Goal: Task Accomplishment & Management: Manage account settings

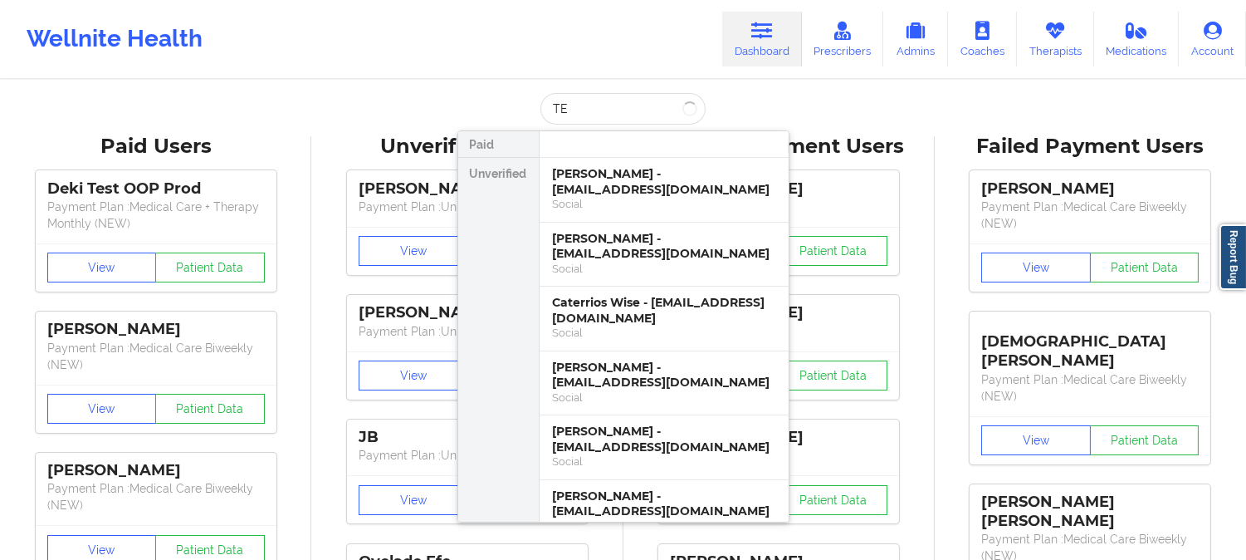
type input "T"
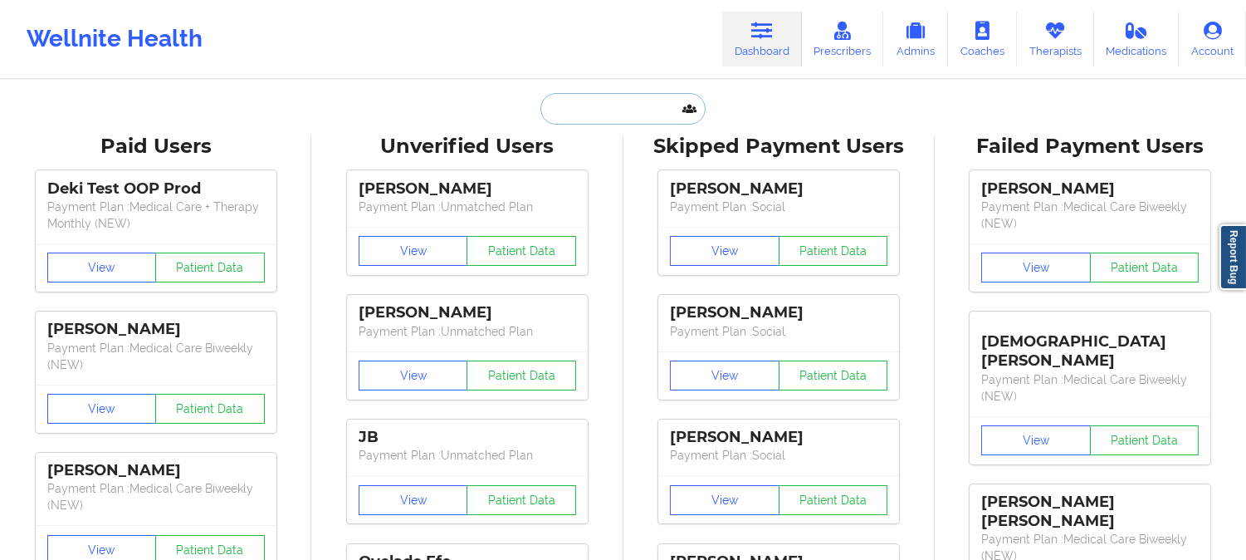
click at [594, 120] on input "text" at bounding box center [622, 109] width 164 height 32
paste input "[EMAIL_ADDRESS][DOMAIN_NAME]"
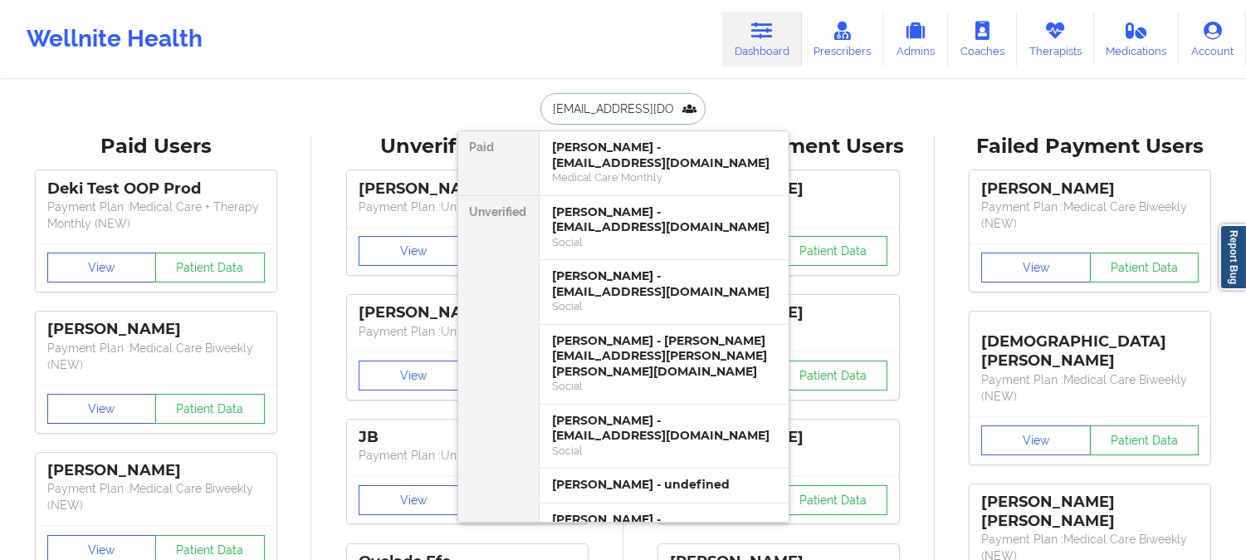
scroll to position [0, 32]
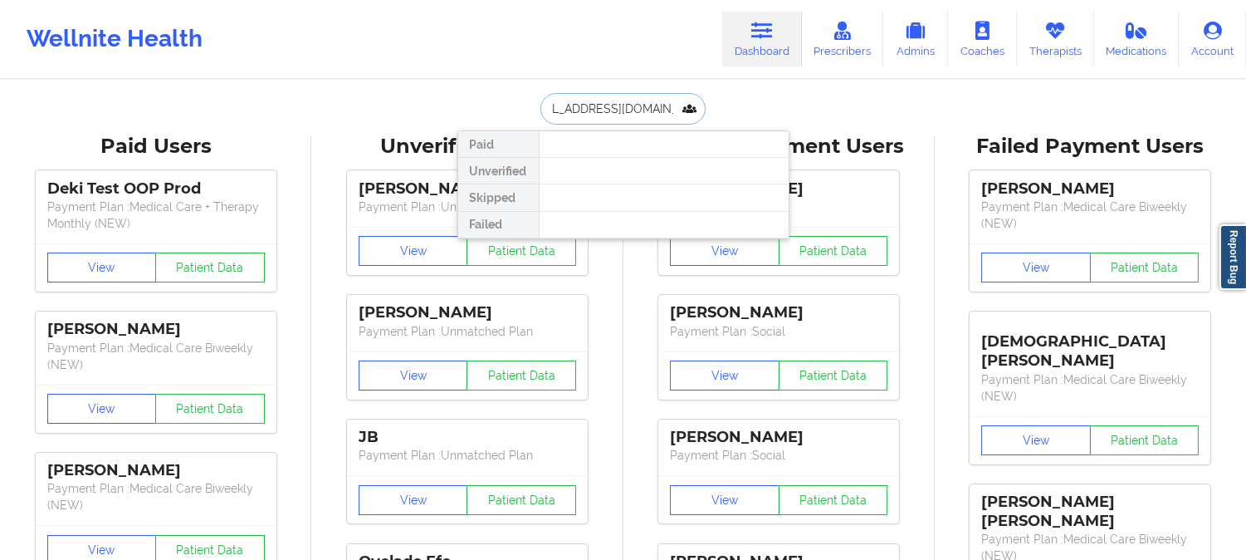
type input "[EMAIL_ADDRESS][DOMAIN_NAME]"
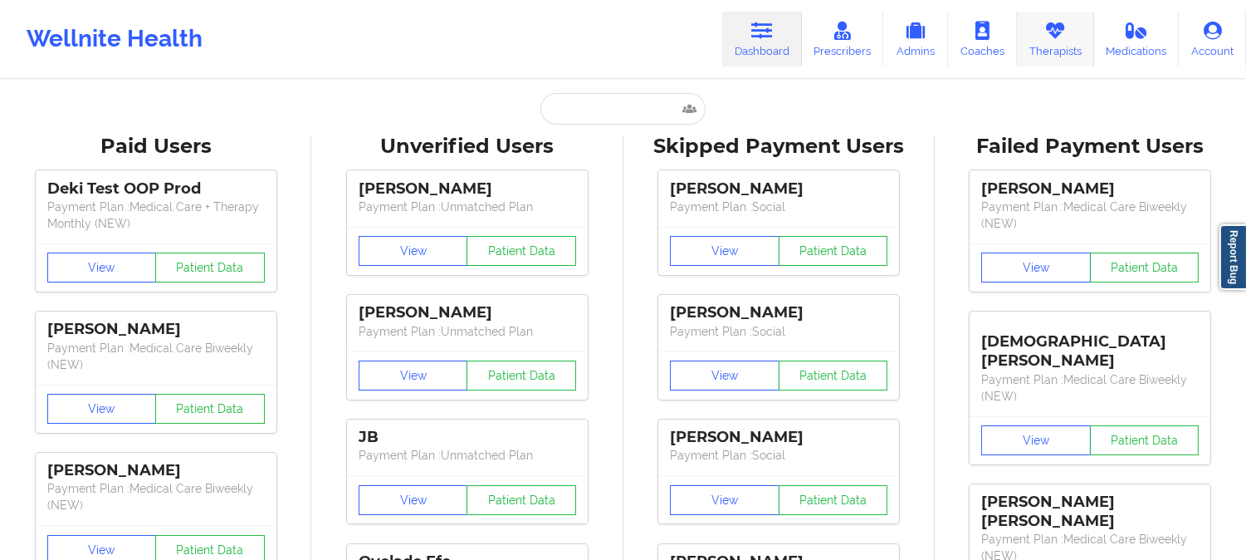
click at [1052, 42] on link "Therapists" at bounding box center [1055, 39] width 77 height 55
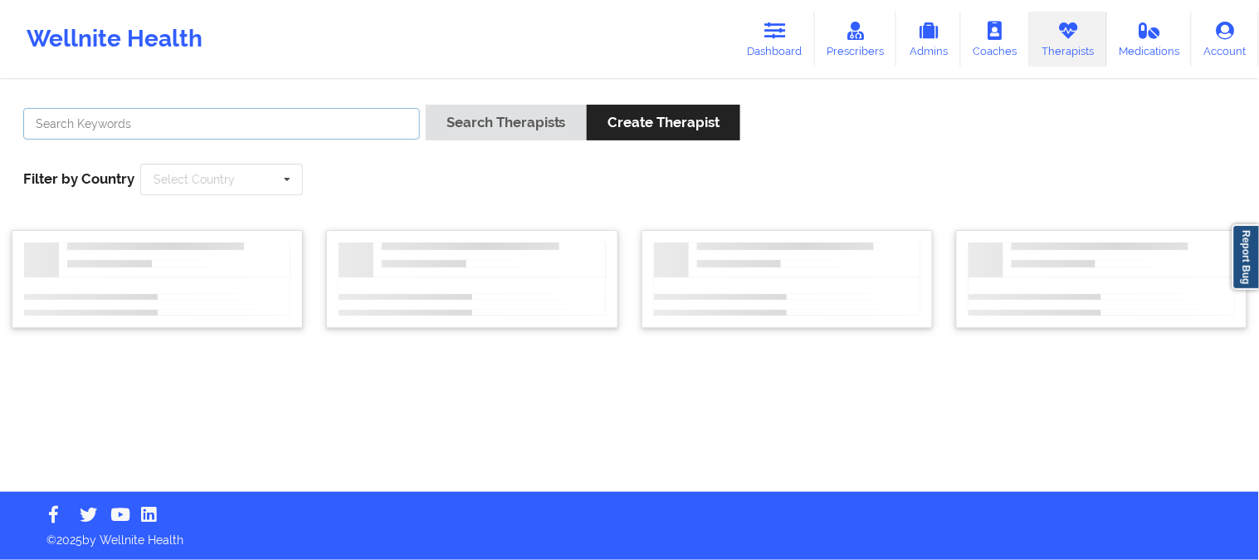
click at [92, 125] on input "text" at bounding box center [221, 124] width 397 height 32
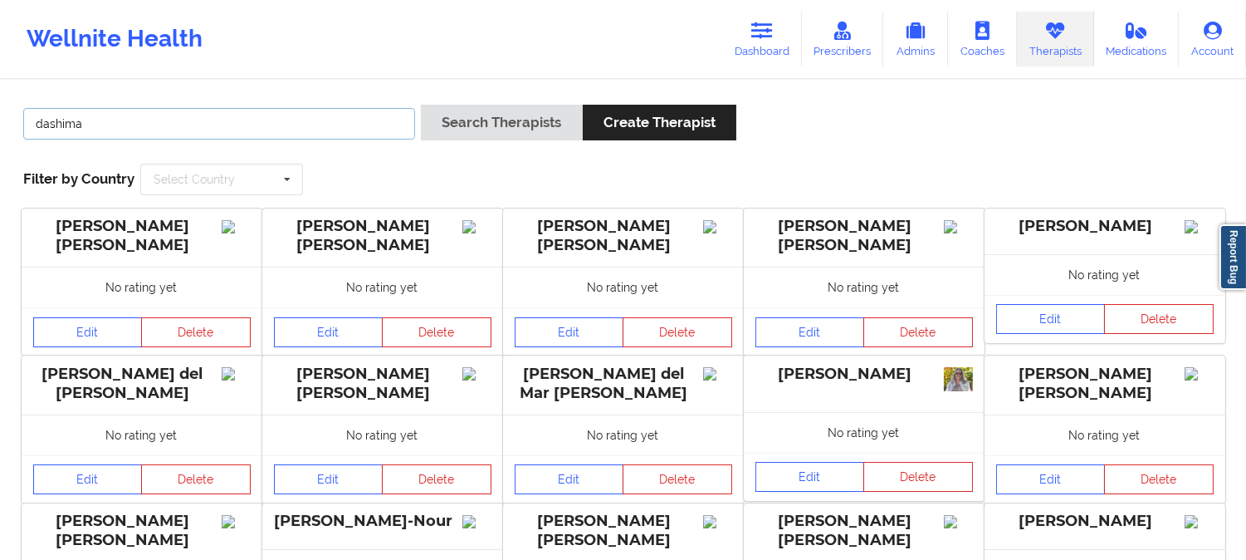
type input "Dashima Green"
click at [281, 180] on icon at bounding box center [287, 179] width 25 height 31
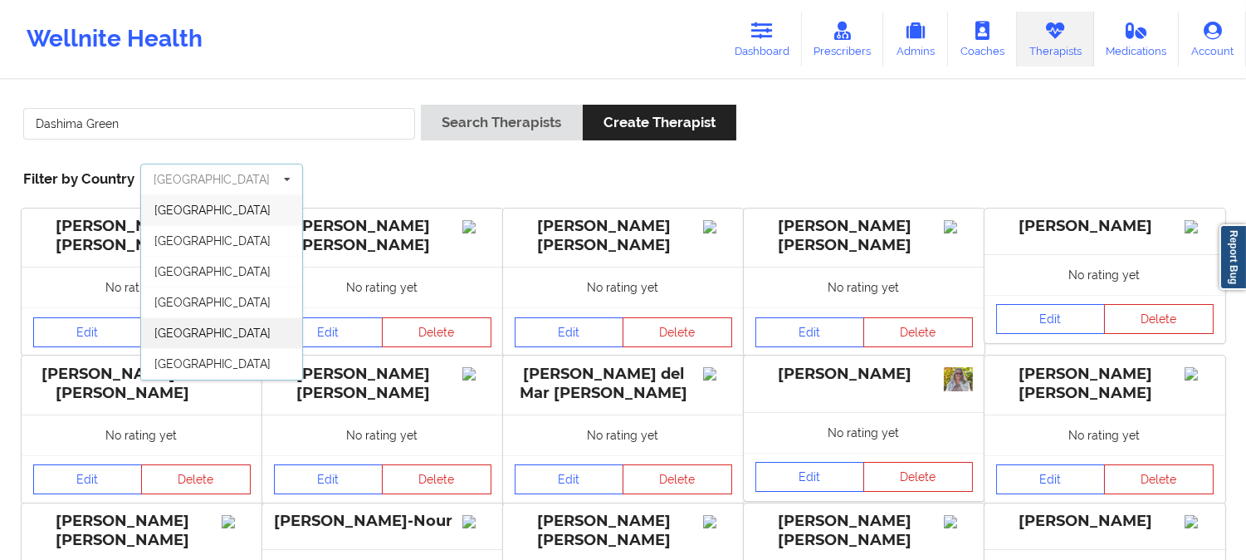
scroll to position [91, 0]
click at [235, 359] on div "United States" at bounding box center [221, 364] width 161 height 31
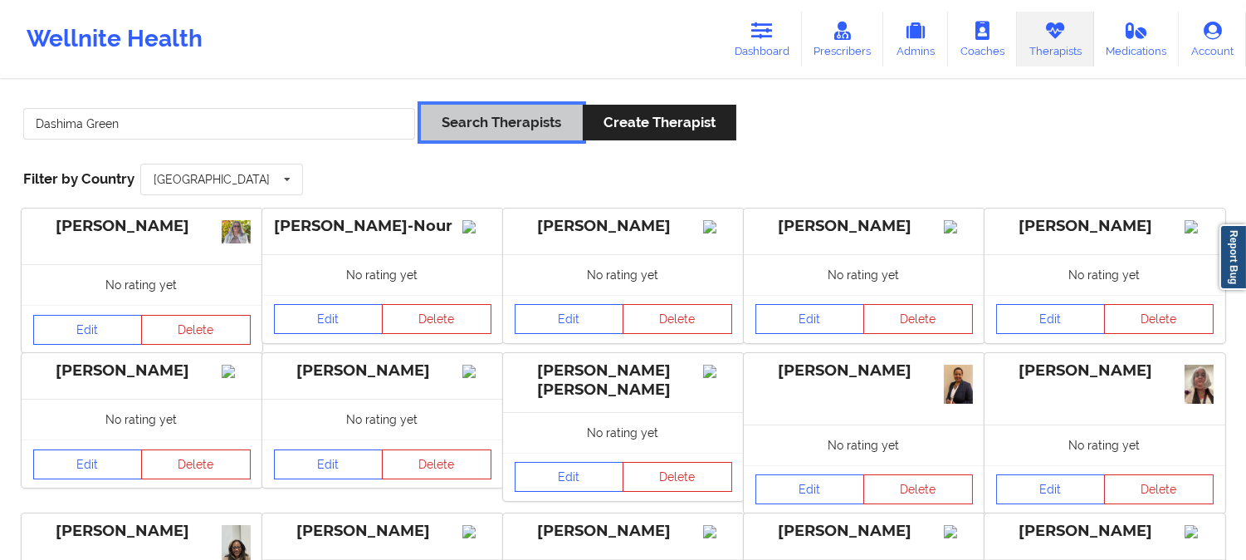
click at [518, 130] on button "Search Therapists" at bounding box center [501, 123] width 161 height 36
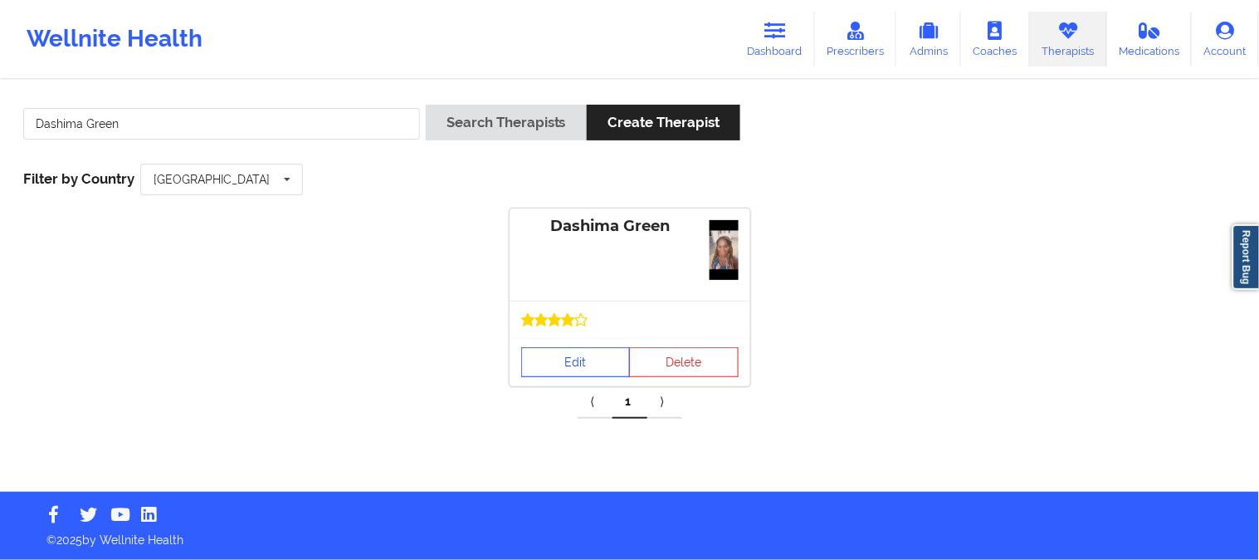
click at [615, 370] on link "Edit" at bounding box center [576, 362] width 110 height 30
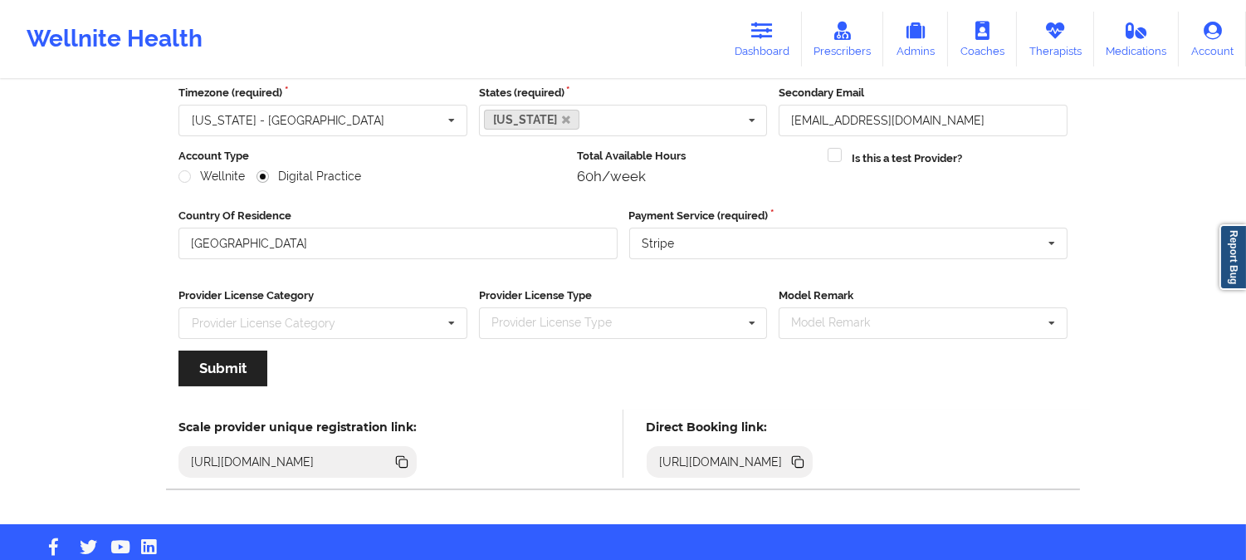
scroll to position [185, 0]
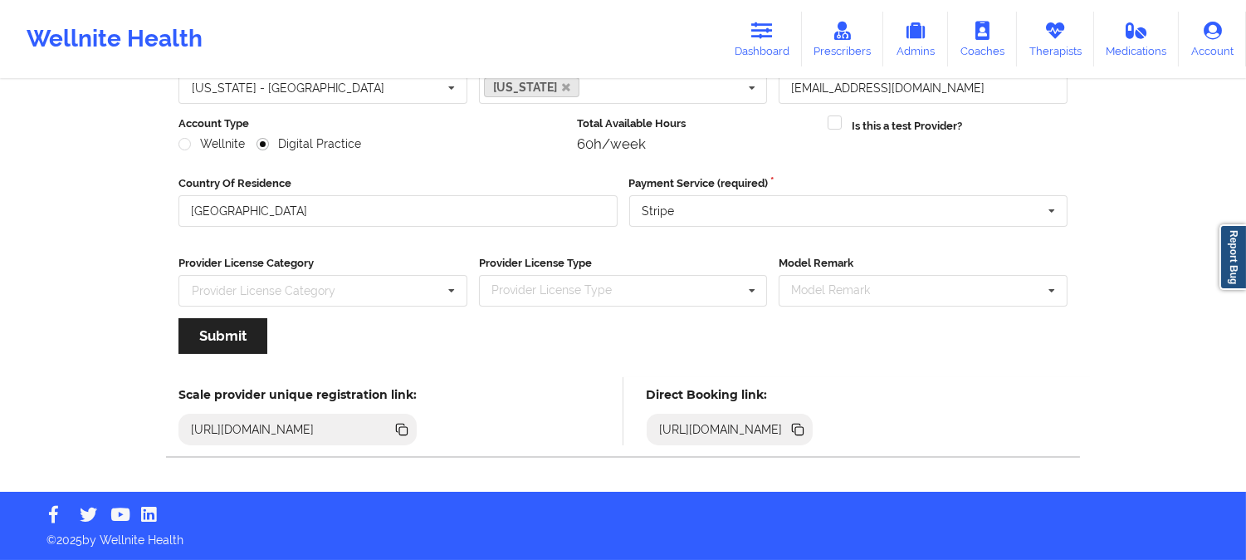
click at [804, 432] on icon at bounding box center [799, 431] width 8 height 8
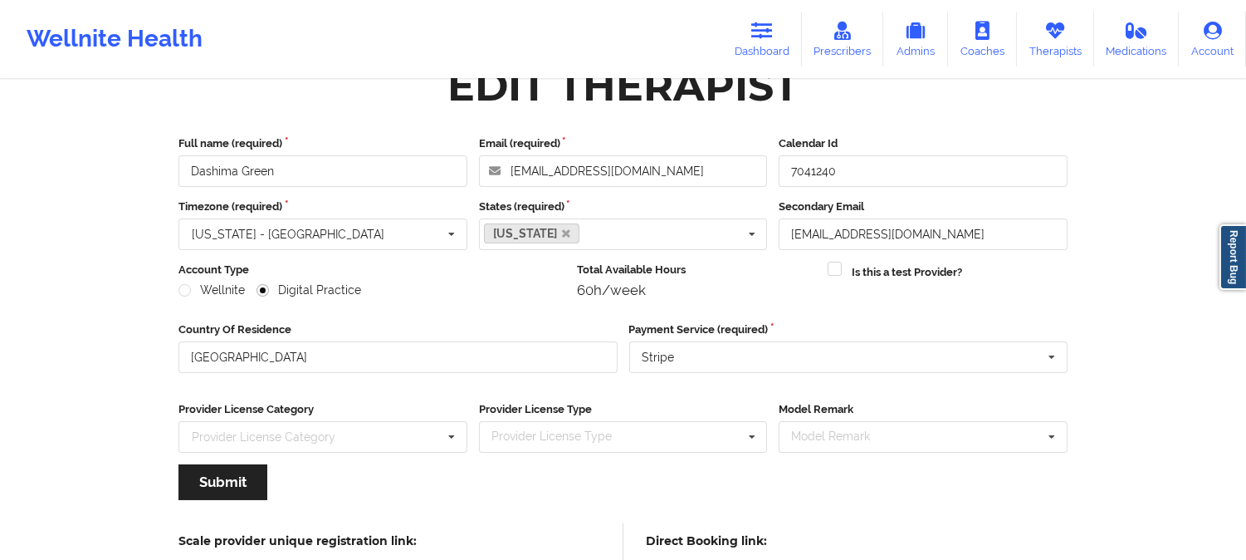
scroll to position [0, 0]
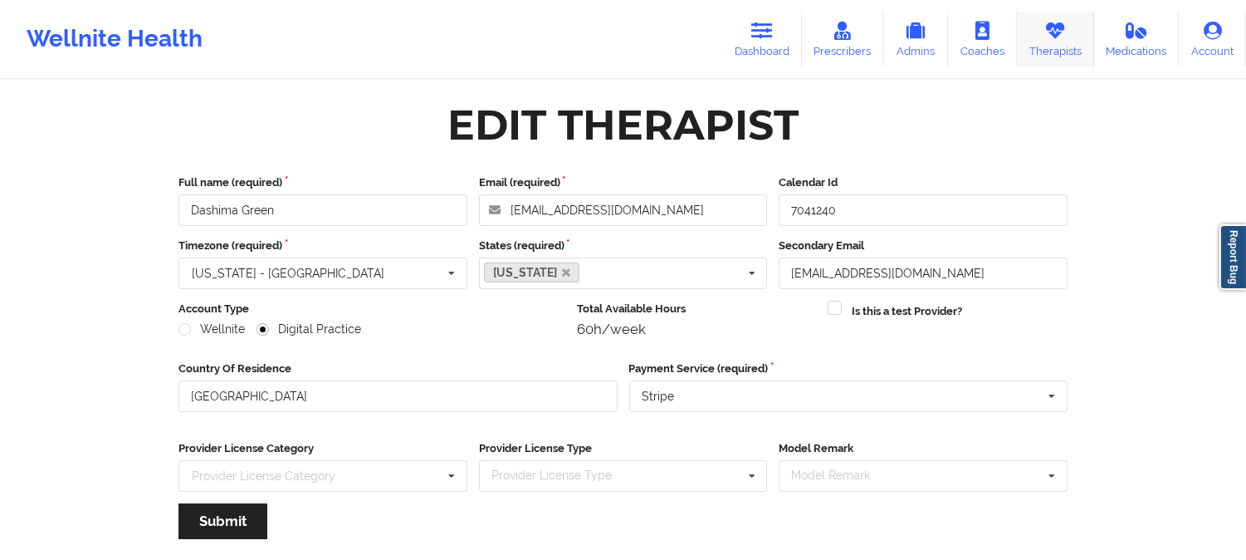
click at [1034, 56] on link "Therapists" at bounding box center [1055, 39] width 77 height 55
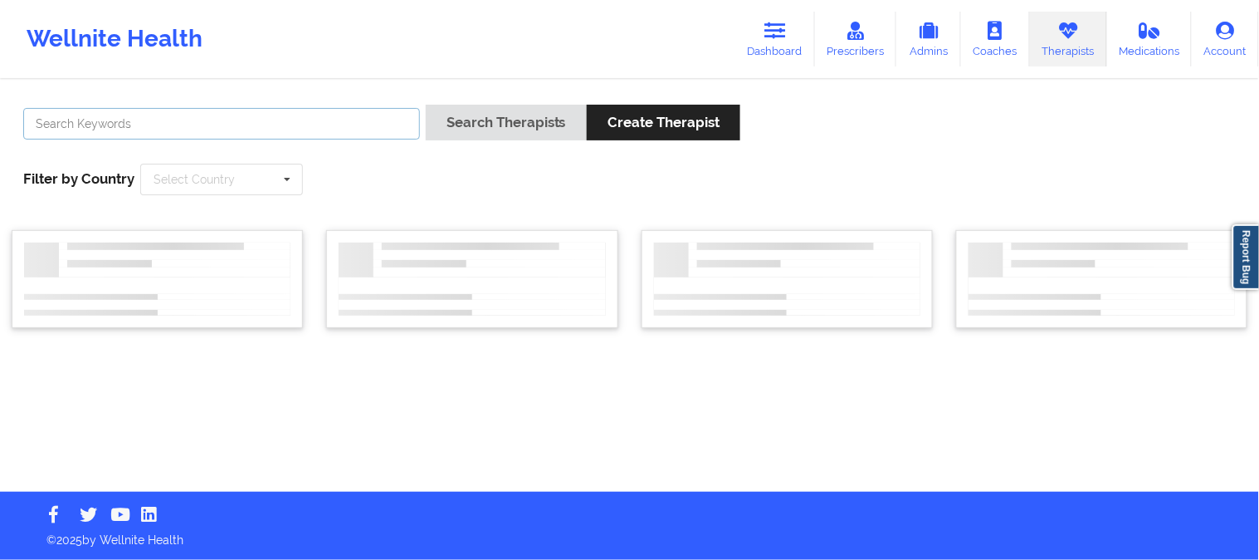
click at [349, 136] on input "text" at bounding box center [221, 124] width 397 height 32
paste input "Chelsea Harris"
type input "Chelsea Harris"
click at [291, 178] on icon at bounding box center [287, 179] width 25 height 31
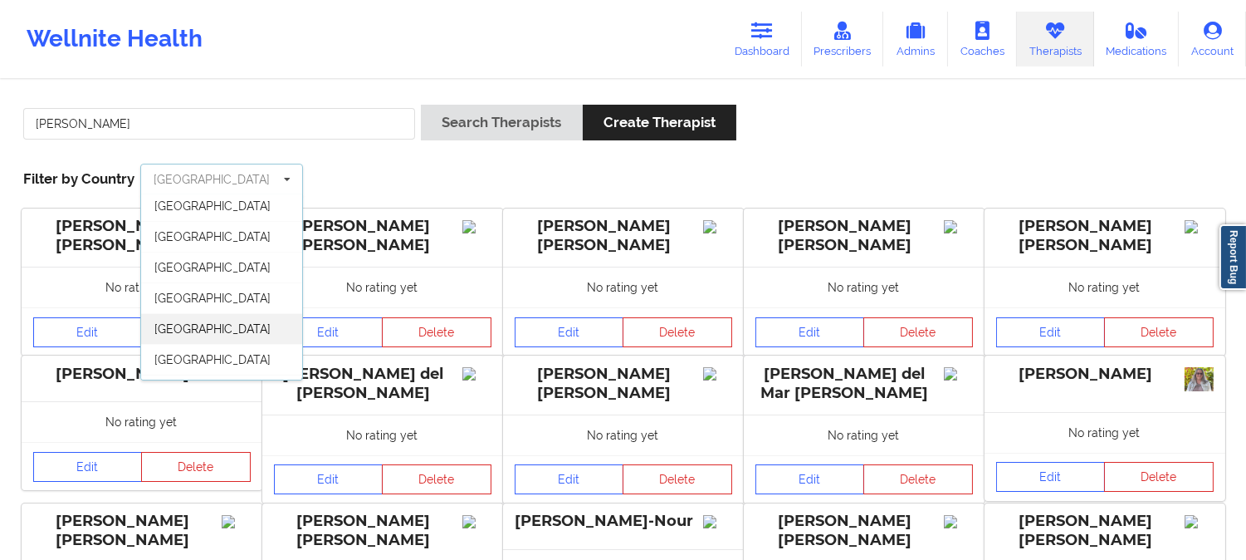
scroll to position [91, 0]
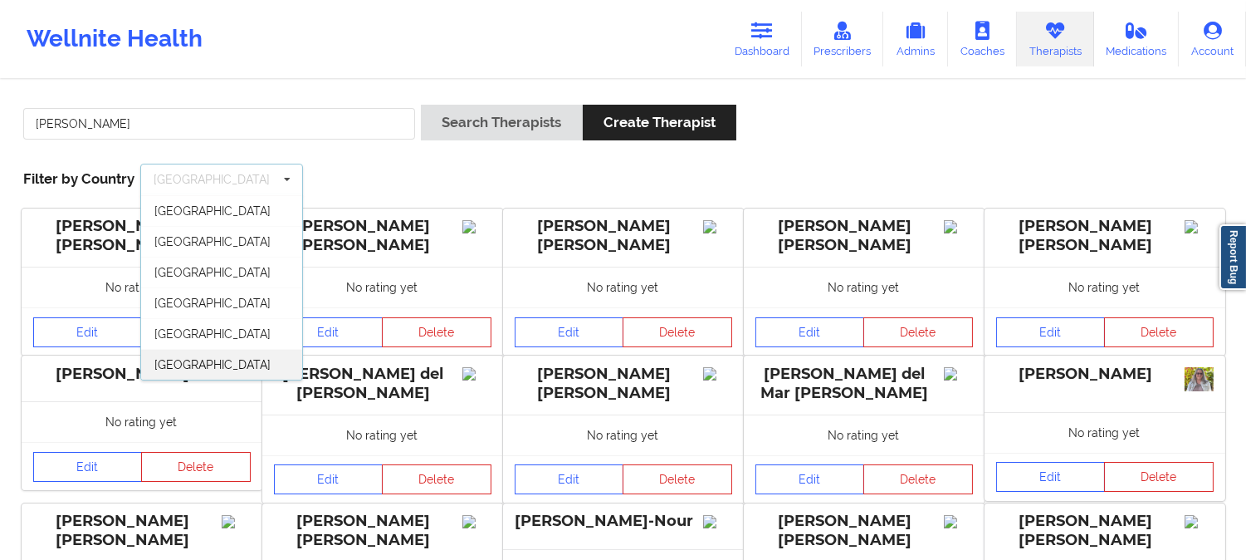
click at [243, 361] on div "United States" at bounding box center [221, 364] width 161 height 31
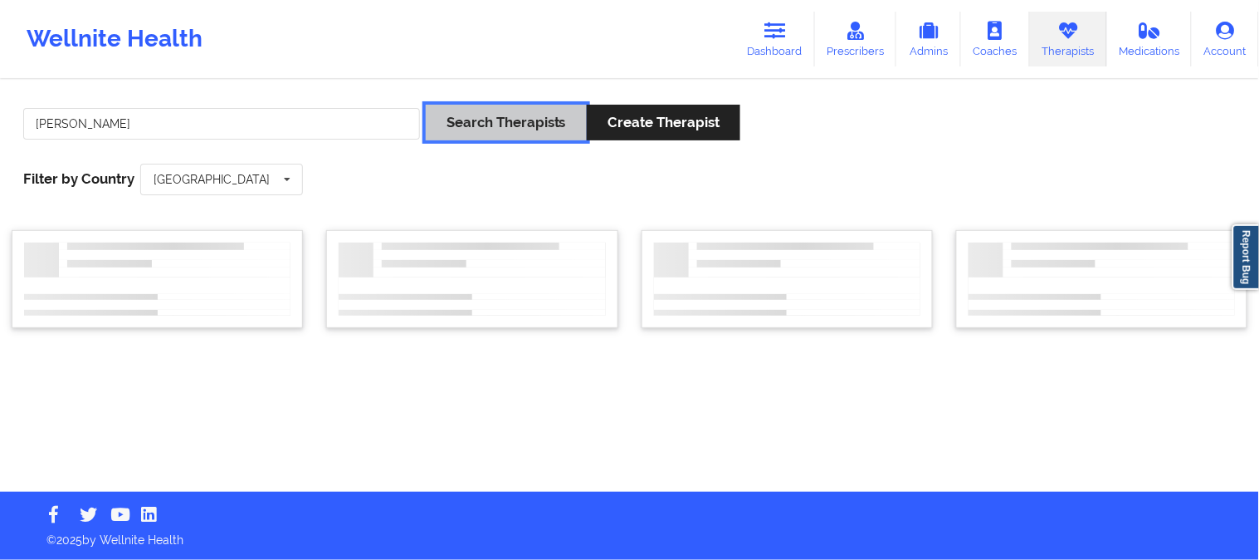
click at [532, 123] on button "Search Therapists" at bounding box center [506, 123] width 161 height 36
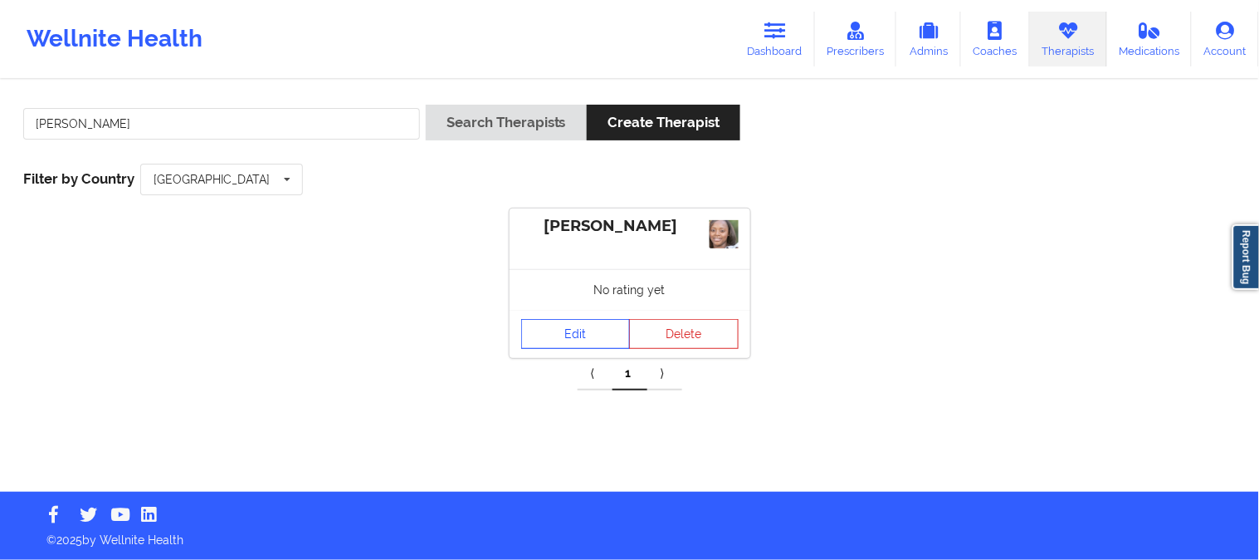
click at [610, 334] on link "Edit" at bounding box center [576, 334] width 110 height 30
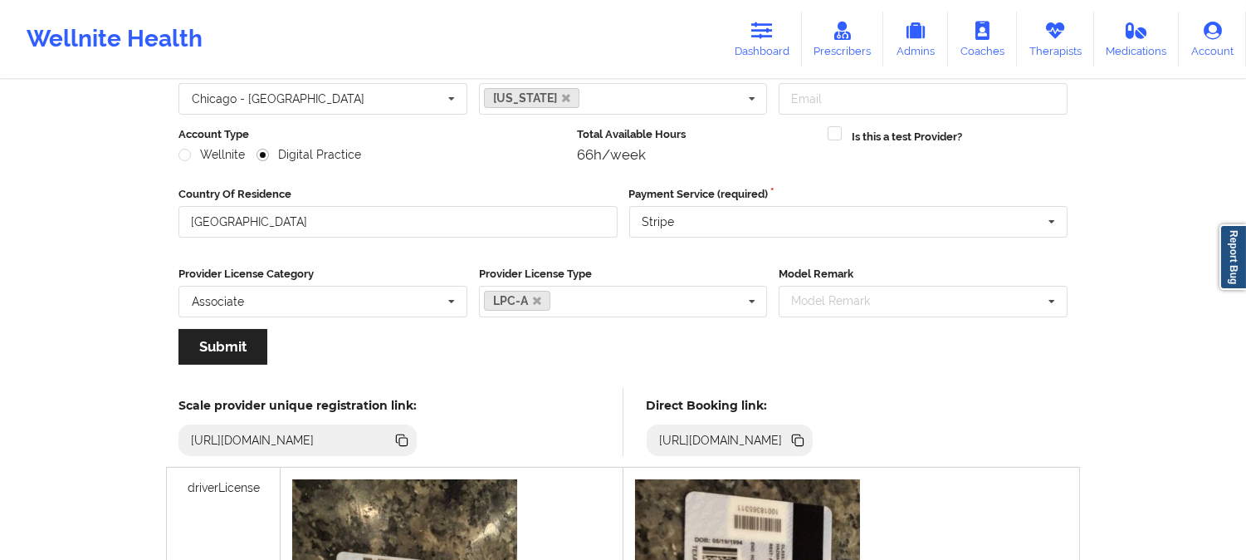
scroll to position [276, 0]
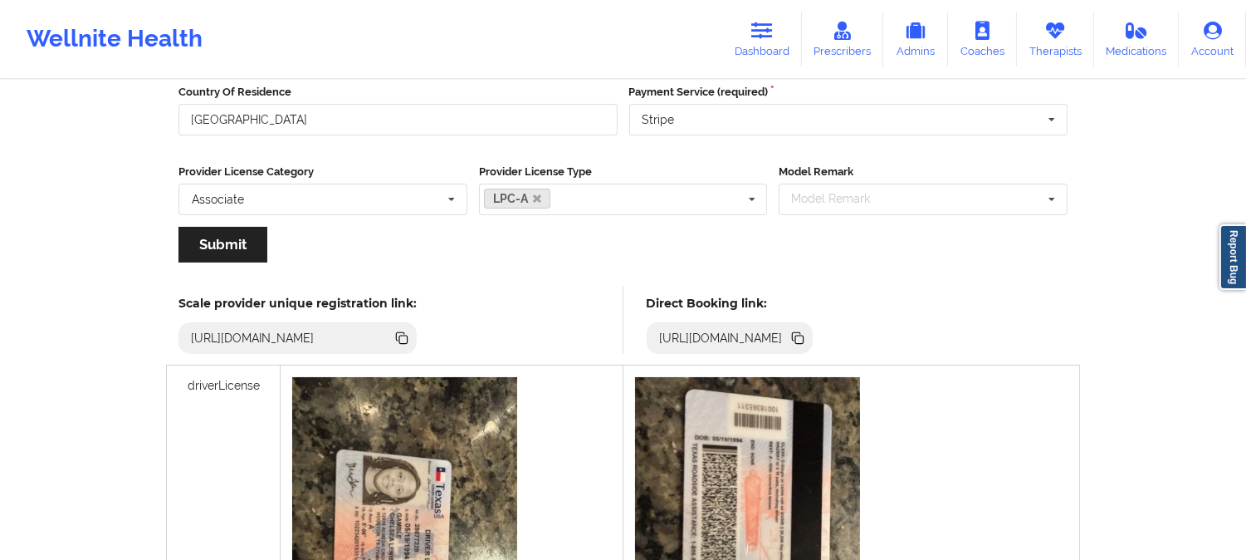
click at [807, 335] on icon at bounding box center [798, 338] width 18 height 18
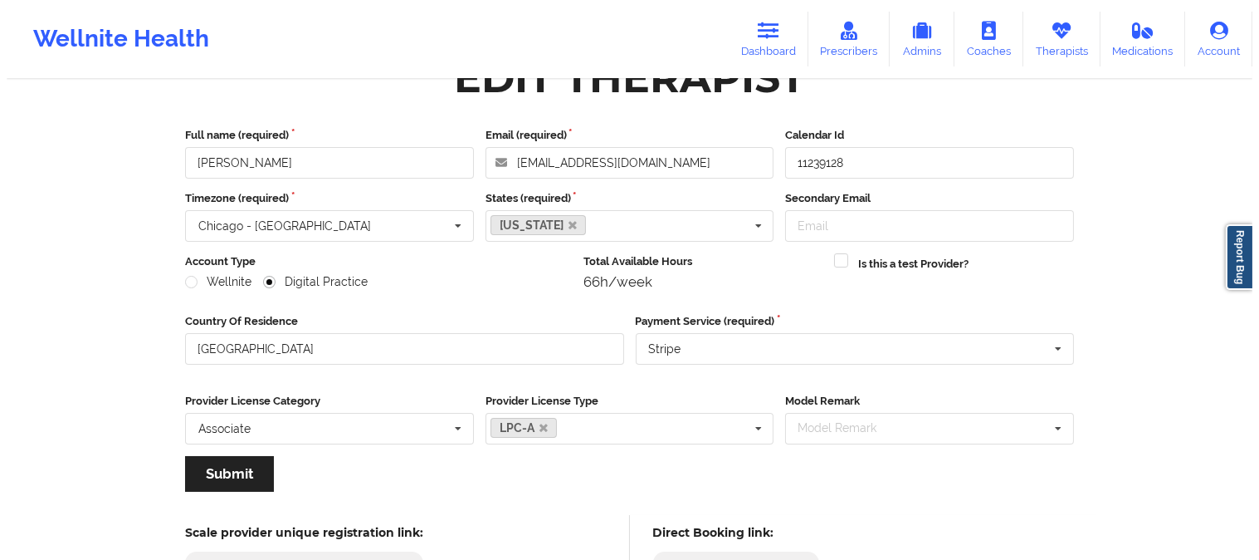
scroll to position [0, 0]
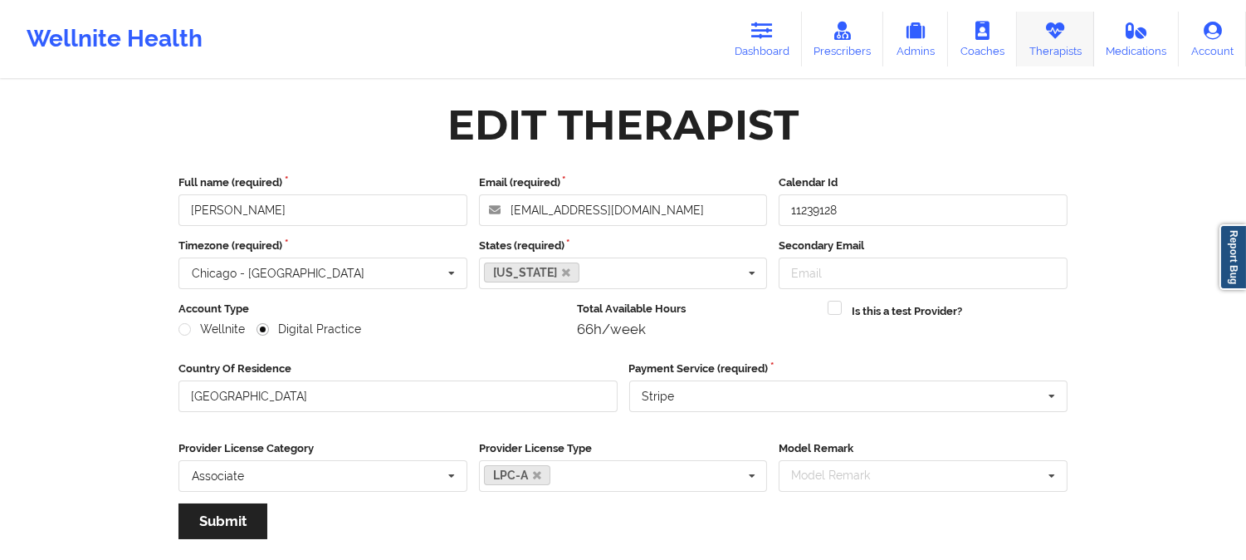
click at [1058, 46] on link "Therapists" at bounding box center [1055, 39] width 77 height 55
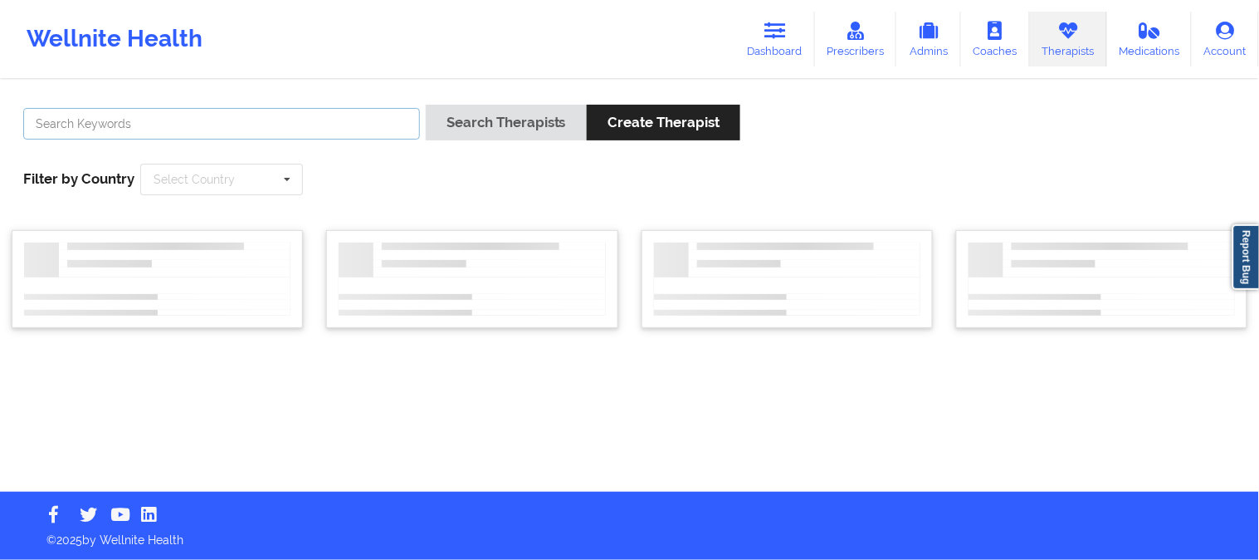
click at [310, 126] on input "text" at bounding box center [221, 124] width 397 height 32
paste input "Jenna Herrington"
click at [283, 179] on icon at bounding box center [287, 179] width 25 height 31
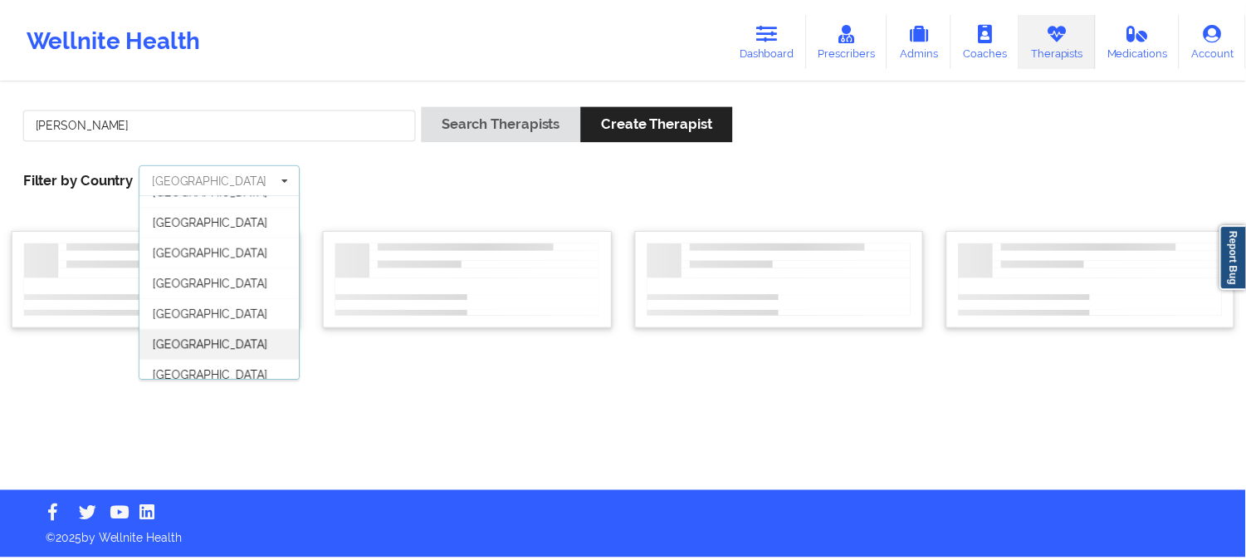
scroll to position [91, 0]
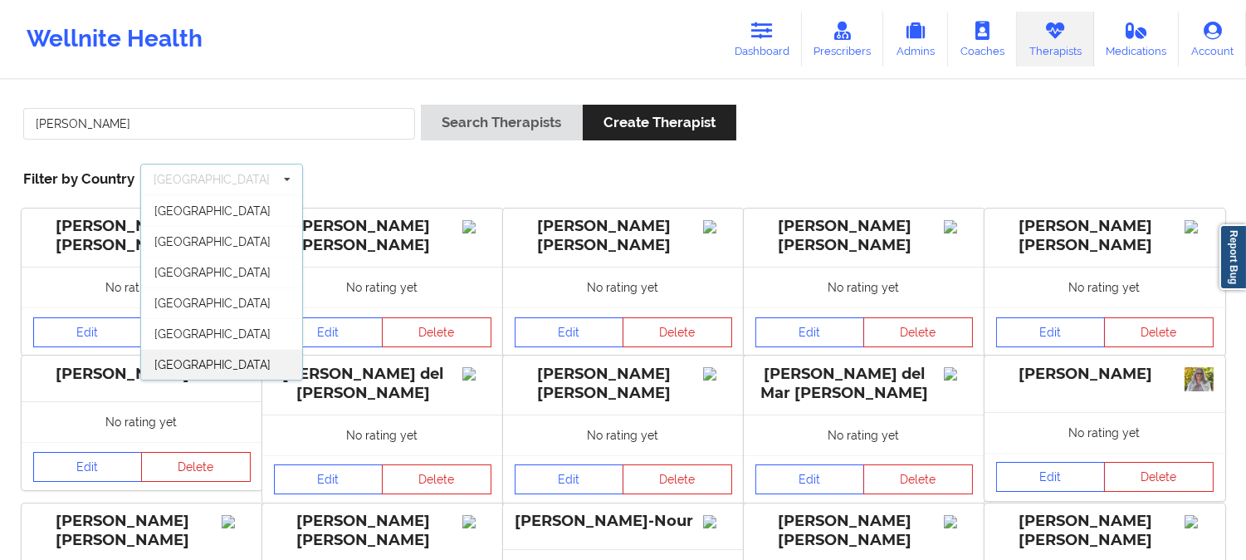
click at [242, 366] on div "United States" at bounding box center [221, 364] width 161 height 31
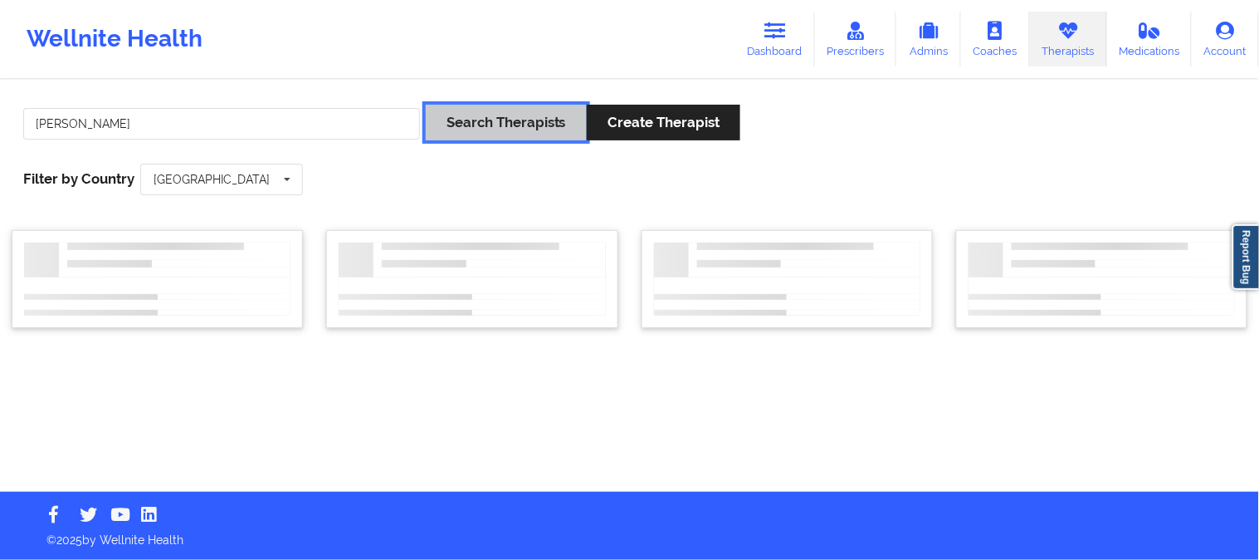
click at [516, 131] on button "Search Therapists" at bounding box center [506, 123] width 161 height 36
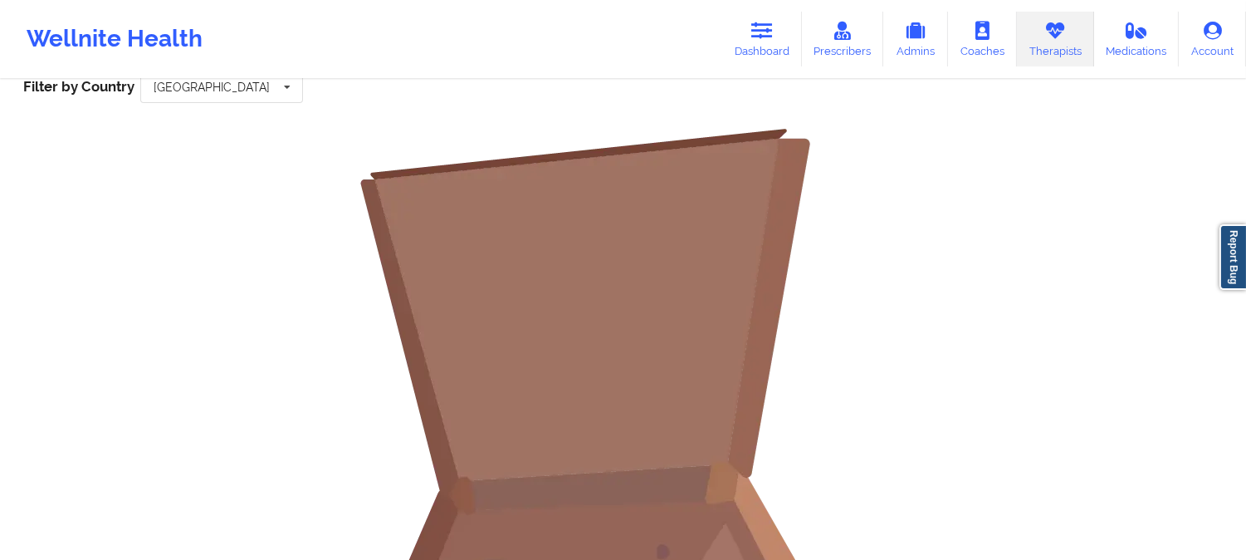
scroll to position [0, 0]
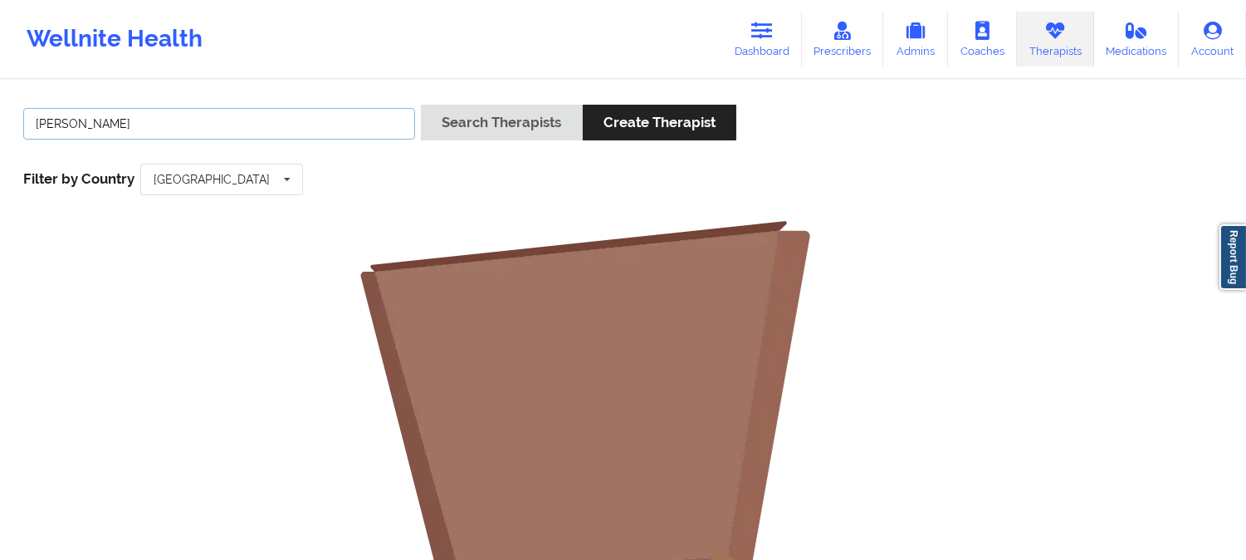
click at [233, 118] on input "Jenna Herrington" at bounding box center [219, 124] width 392 height 32
click at [37, 120] on input "Jenna Herrington" at bounding box center [219, 124] width 392 height 32
drag, startPoint x: 403, startPoint y: 243, endPoint x: 154, endPoint y: 478, distance: 343.0
click at [154, 478] on div "Jenna Herrington Search Therapists Create Therapist Filter by Country United St…" at bounding box center [623, 512] width 1246 height 863
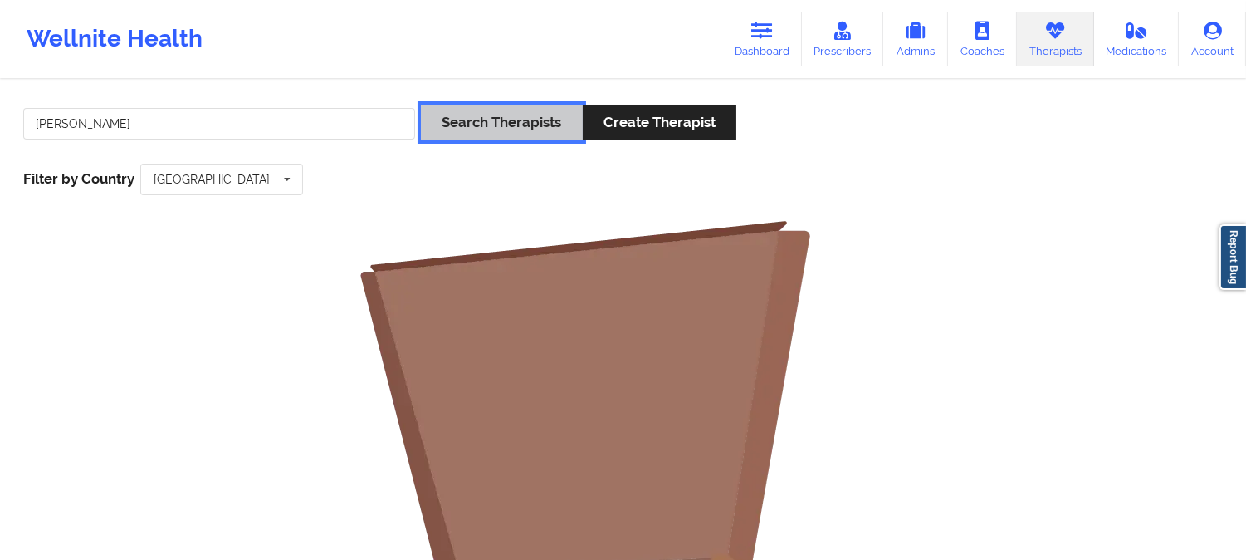
click at [532, 130] on button "Search Therapists" at bounding box center [501, 123] width 161 height 36
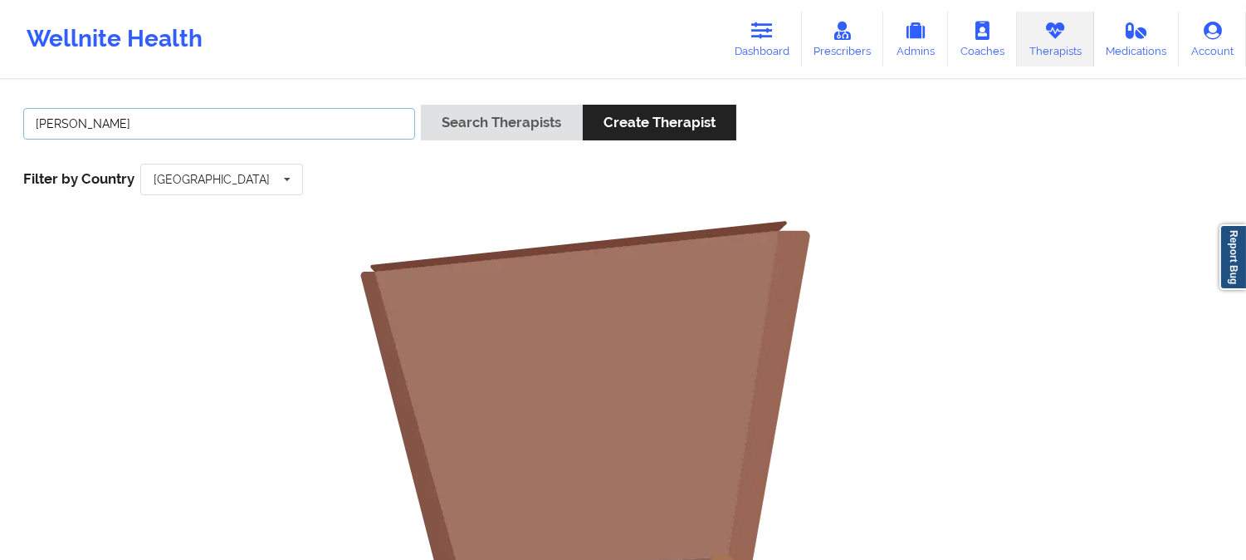
click at [183, 130] on input "Jenna Herrington" at bounding box center [219, 124] width 392 height 32
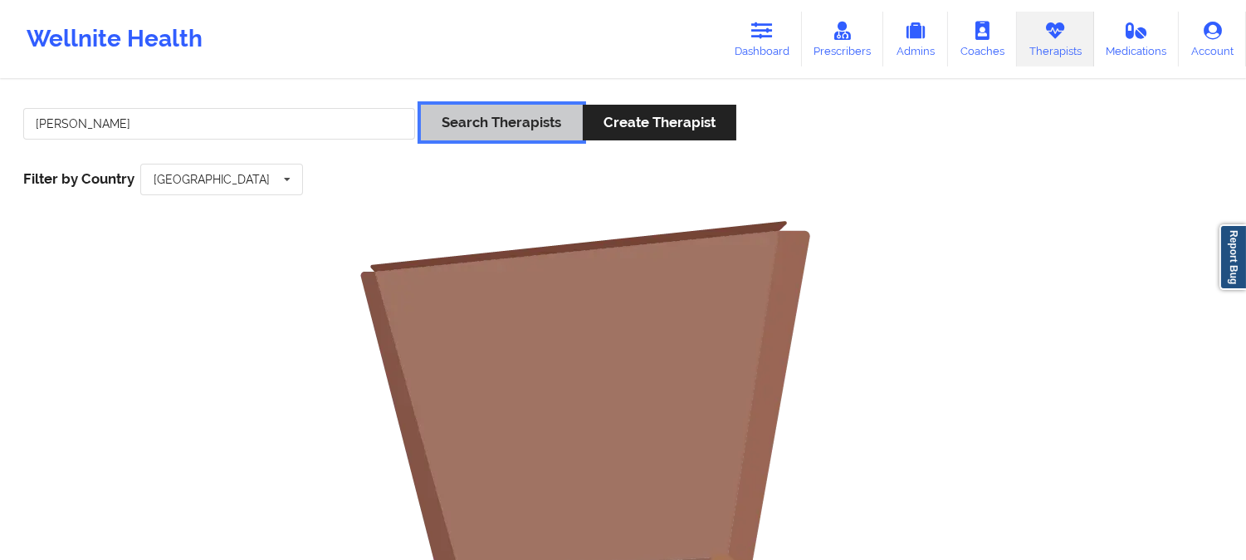
click at [495, 128] on button "Search Therapists" at bounding box center [501, 123] width 161 height 36
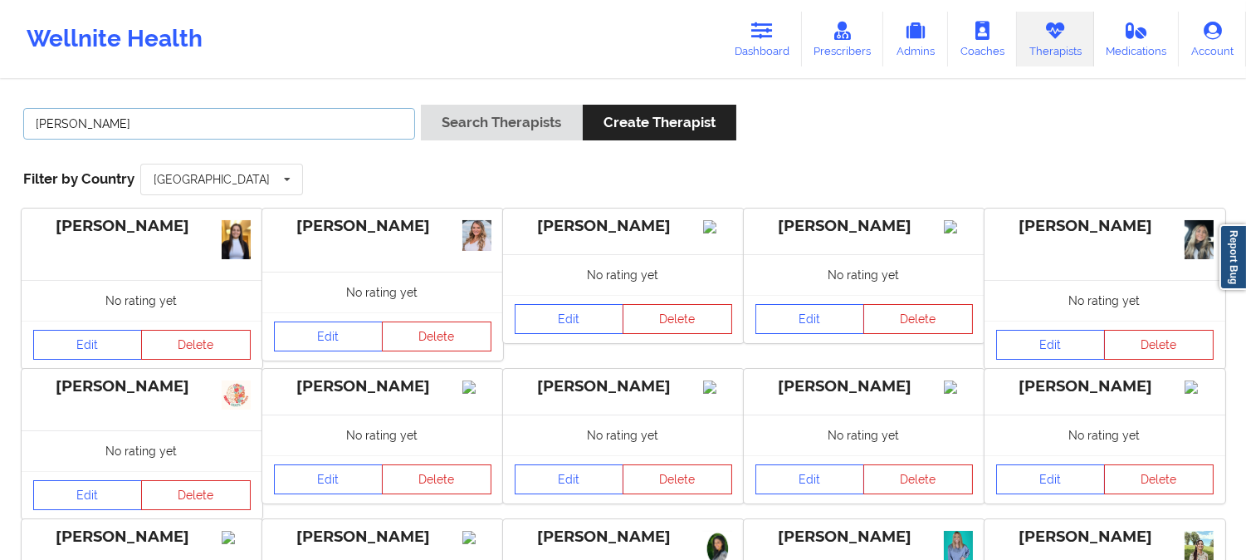
click at [228, 121] on input "Jenna" at bounding box center [219, 124] width 392 height 32
type input "J"
paste input "Jenna Herrington"
click at [73, 123] on input "Jenna Herrington" at bounding box center [219, 124] width 392 height 32
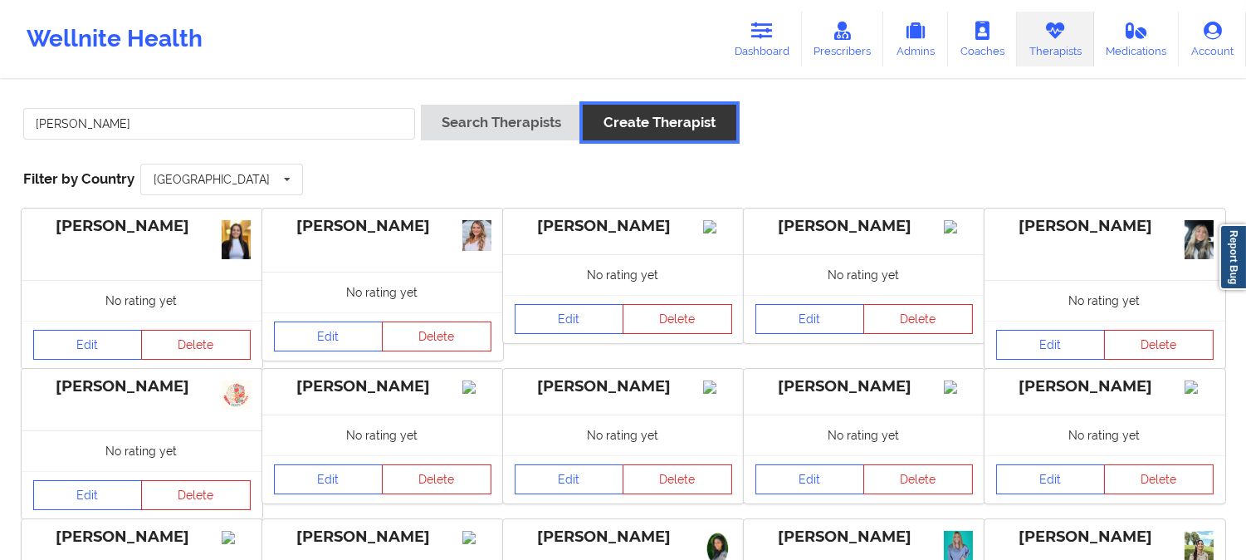
click at [650, 120] on button "Create Therapist" at bounding box center [660, 123] width 154 height 36
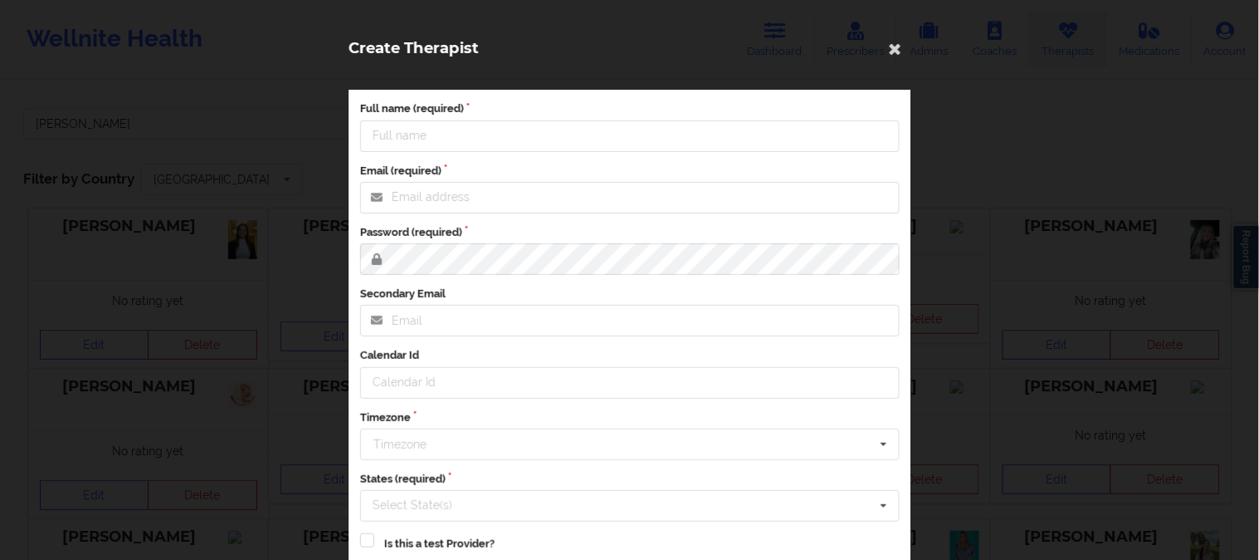
click at [889, 32] on div "Create Therapist" at bounding box center [630, 47] width 598 height 49
click at [893, 45] on icon at bounding box center [895, 48] width 27 height 27
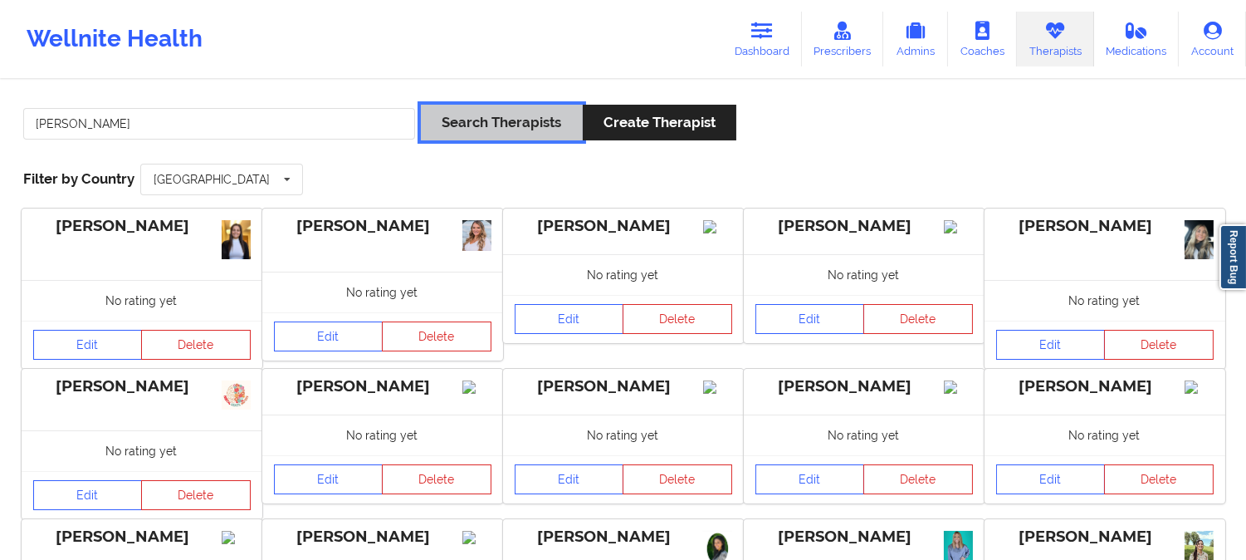
click at [519, 122] on button "Search Therapists" at bounding box center [501, 123] width 161 height 36
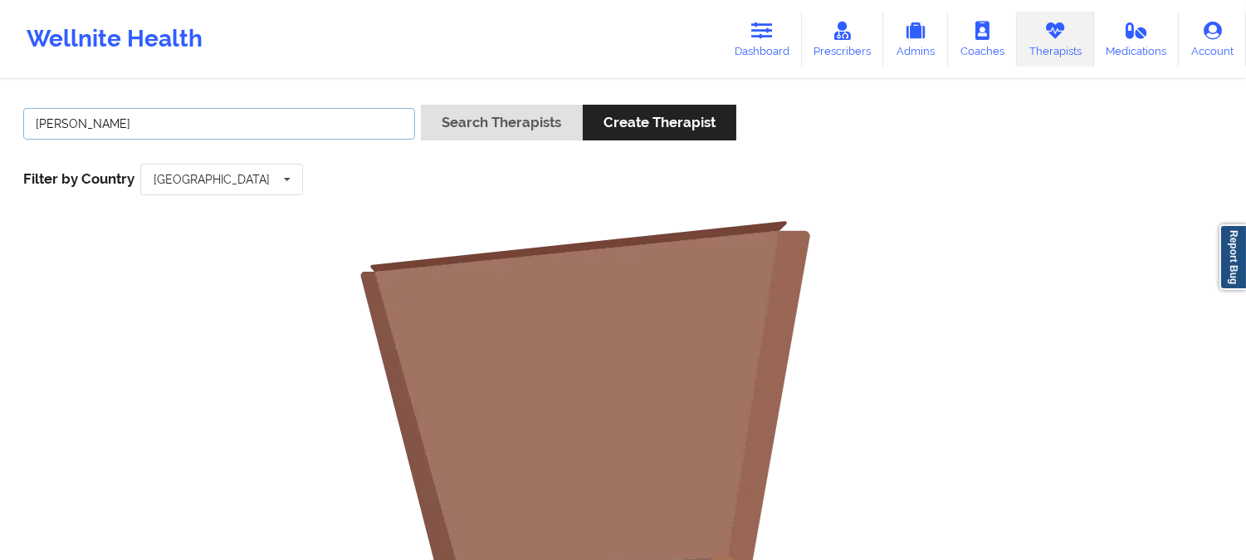
click at [262, 130] on input "Herrington" at bounding box center [219, 124] width 392 height 32
type input "Herring"
click at [421, 105] on button "Search Therapists" at bounding box center [501, 123] width 161 height 36
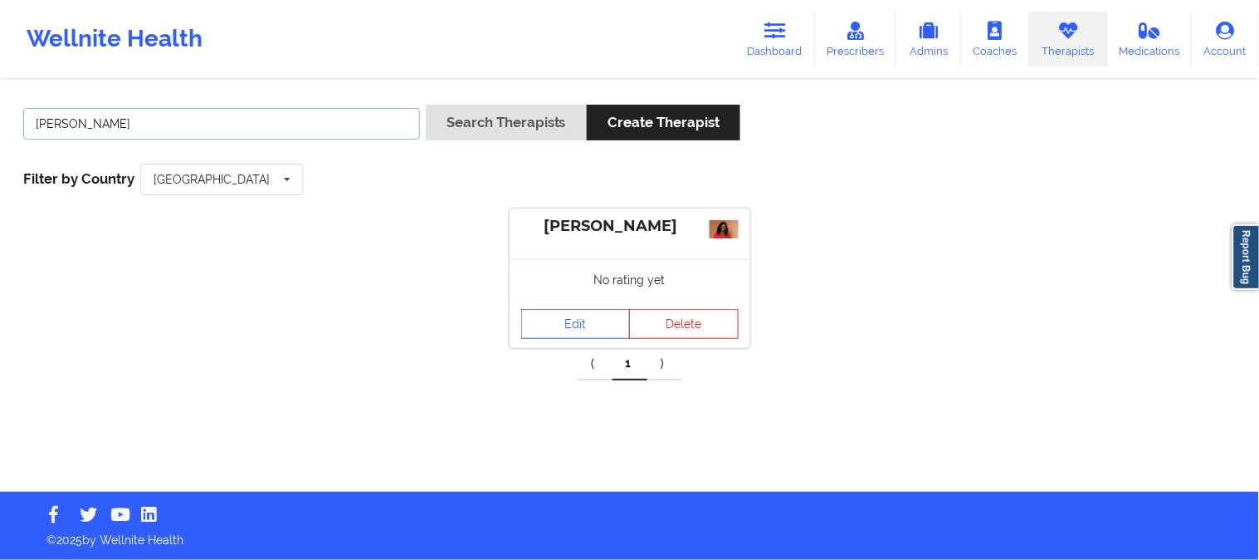
click at [227, 126] on input "Herring" at bounding box center [221, 124] width 397 height 32
paste input "Samantha Lubin"
type input "Samantha Lubin"
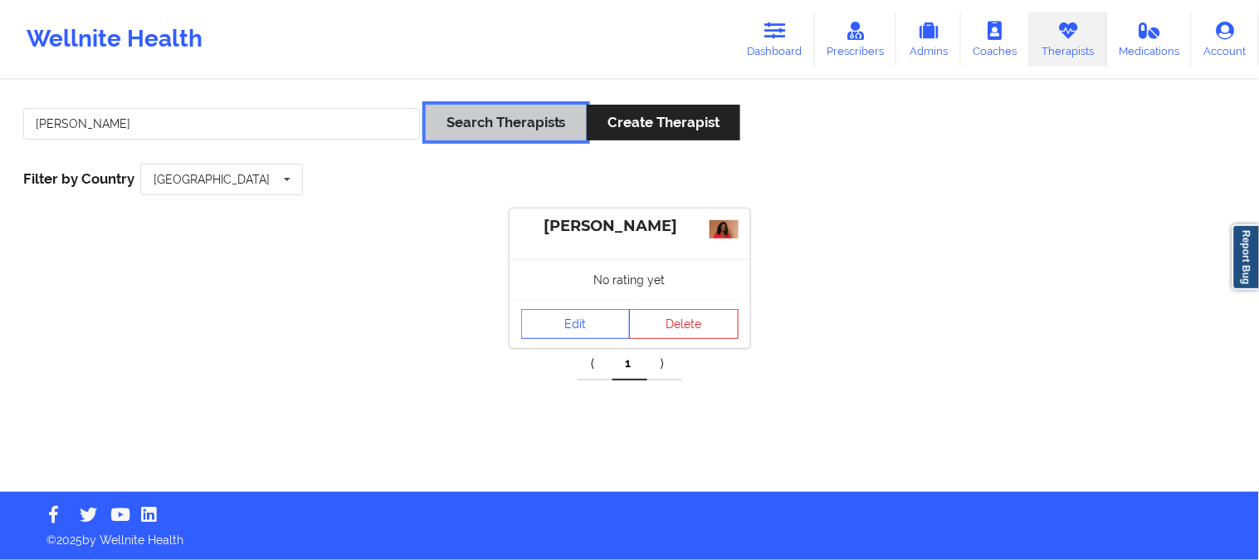
click at [492, 125] on button "Search Therapists" at bounding box center [506, 123] width 161 height 36
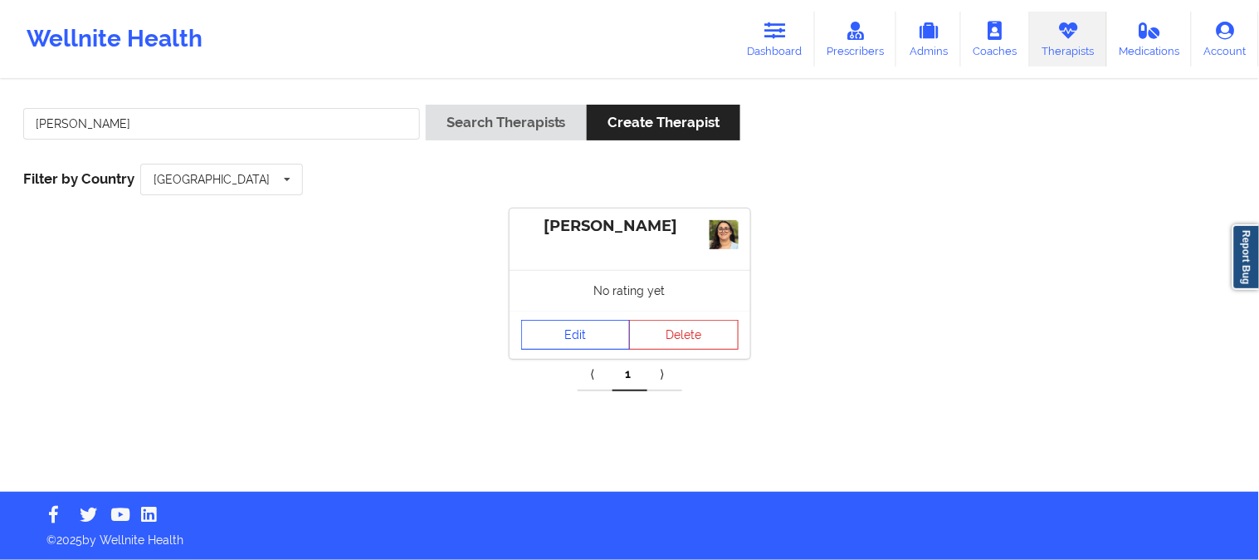
click at [607, 335] on link "Edit" at bounding box center [576, 335] width 110 height 30
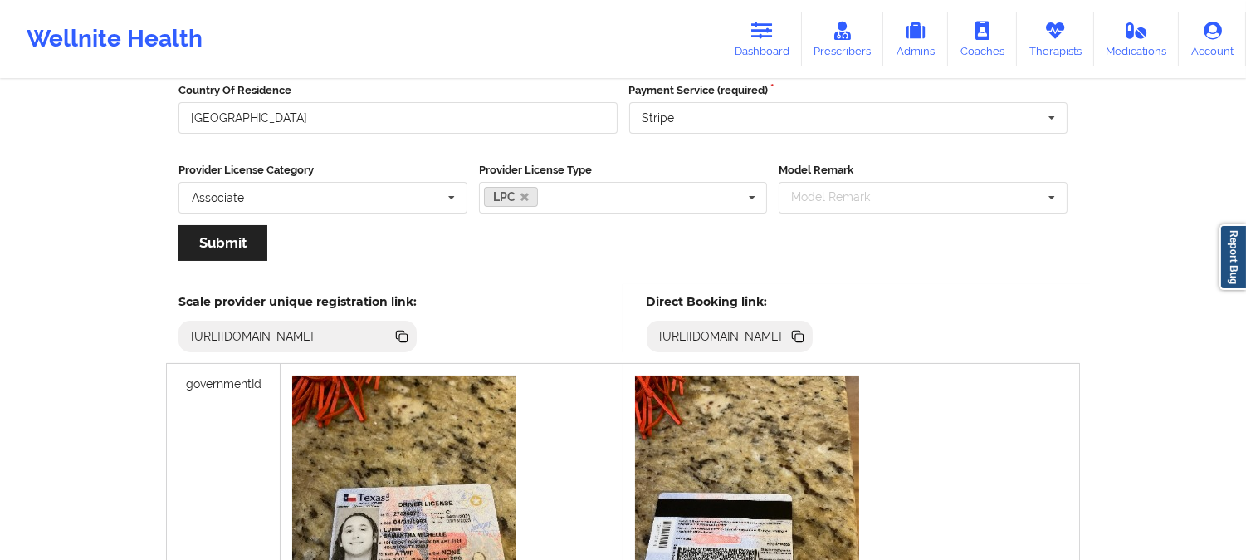
scroll to position [369, 0]
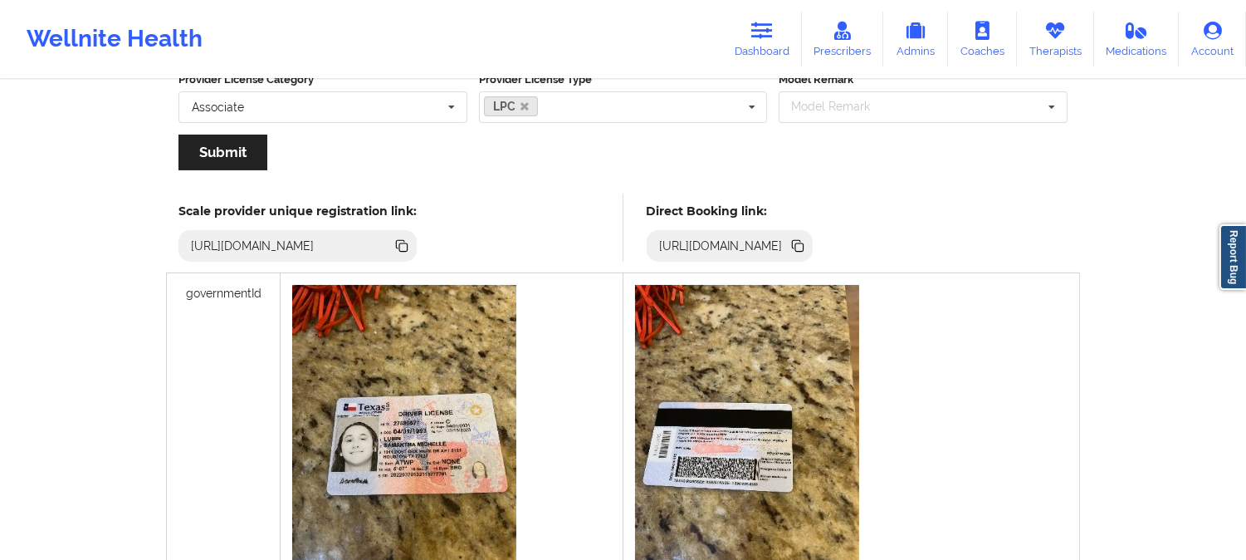
click at [804, 246] on icon at bounding box center [799, 247] width 8 height 8
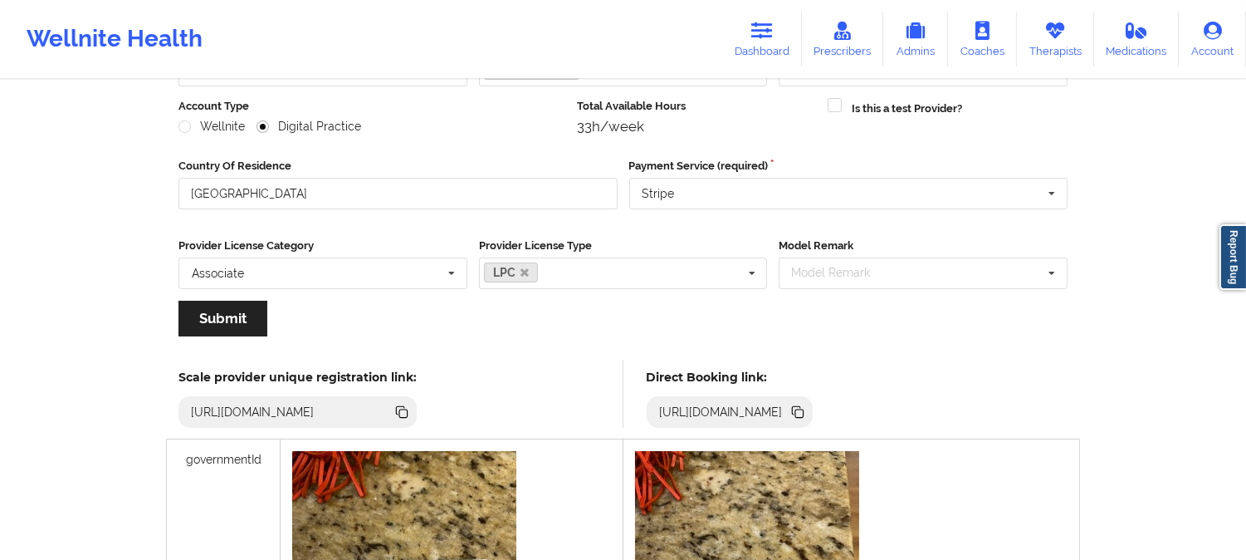
scroll to position [0, 0]
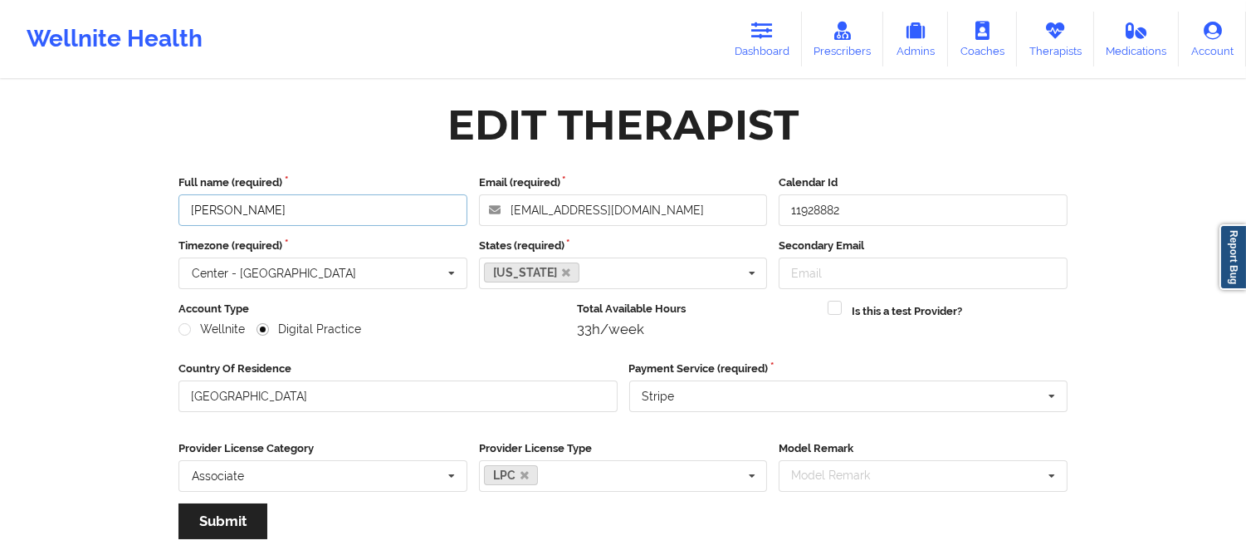
drag, startPoint x: 325, startPoint y: 218, endPoint x: 52, endPoint y: 213, distance: 272.3
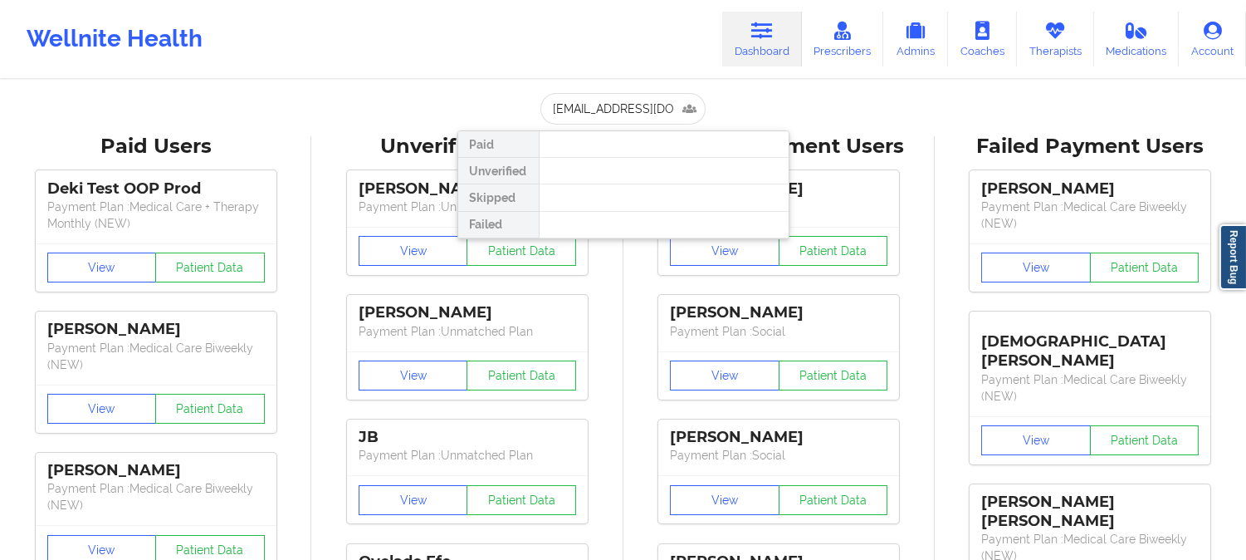
click at [623, 100] on input "[EMAIL_ADDRESS][DOMAIN_NAME]" at bounding box center [622, 109] width 164 height 32
click at [626, 101] on input "[EMAIL_ADDRESS][DOMAIN_NAME]" at bounding box center [622, 109] width 164 height 32
click at [634, 113] on input "[EMAIL_ADDRESS][DOMAIN_NAME]" at bounding box center [622, 109] width 164 height 32
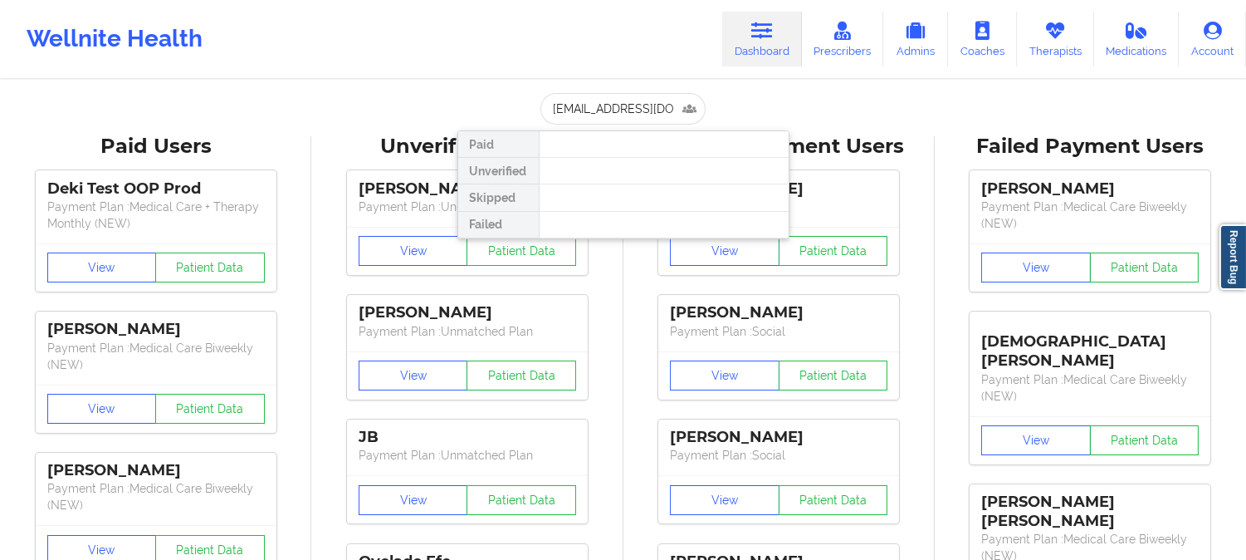
click at [634, 113] on input "[EMAIL_ADDRESS][DOMAIN_NAME]" at bounding box center [622, 109] width 164 height 32
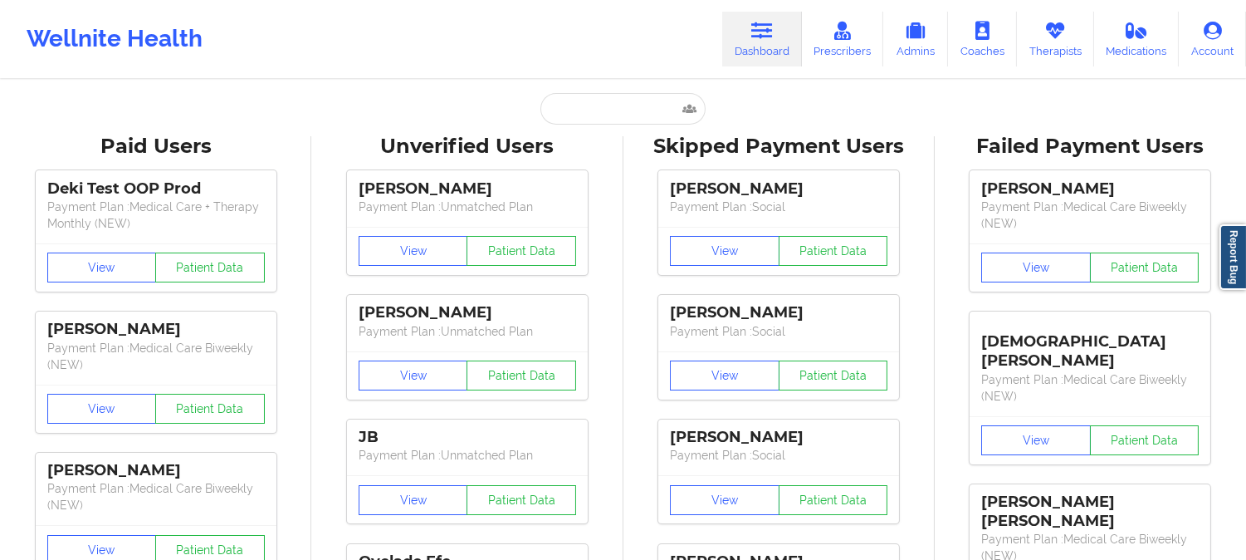
type input "eharperky@gmail.com"
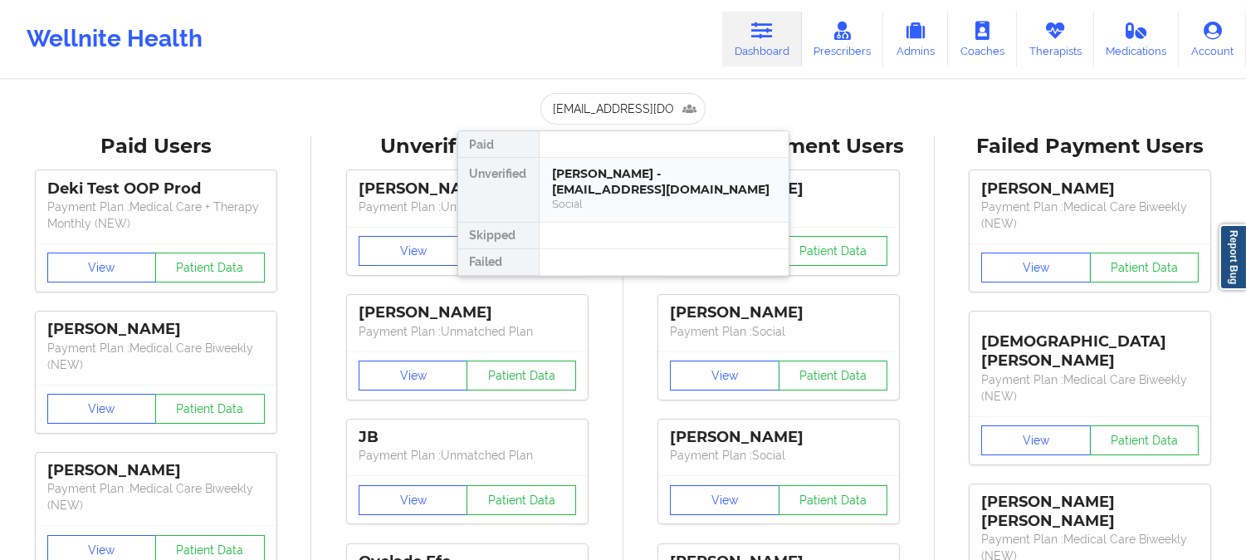
click at [614, 196] on div "Erica Harper - eharperky@gmail.com" at bounding box center [664, 181] width 222 height 31
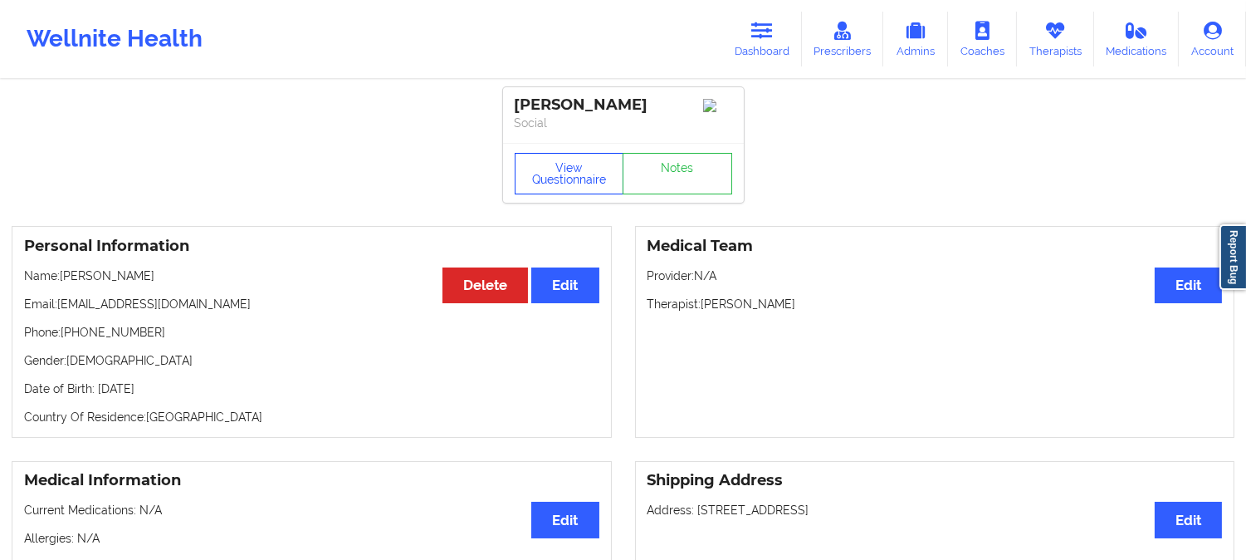
click at [586, 181] on button "View Questionnaire" at bounding box center [570, 174] width 110 height 42
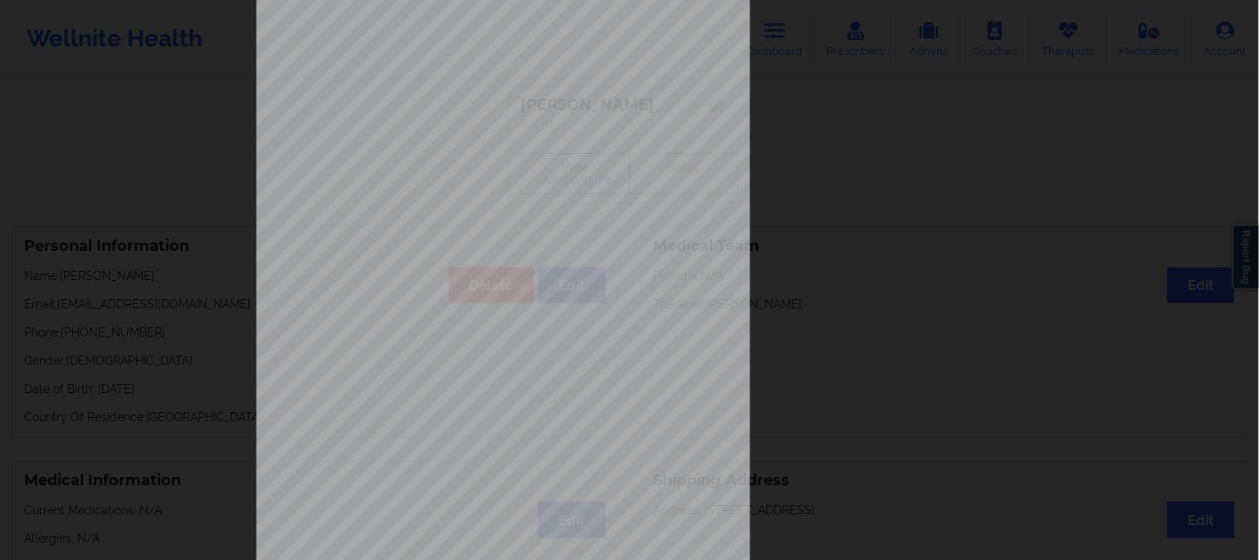
scroll to position [232, 0]
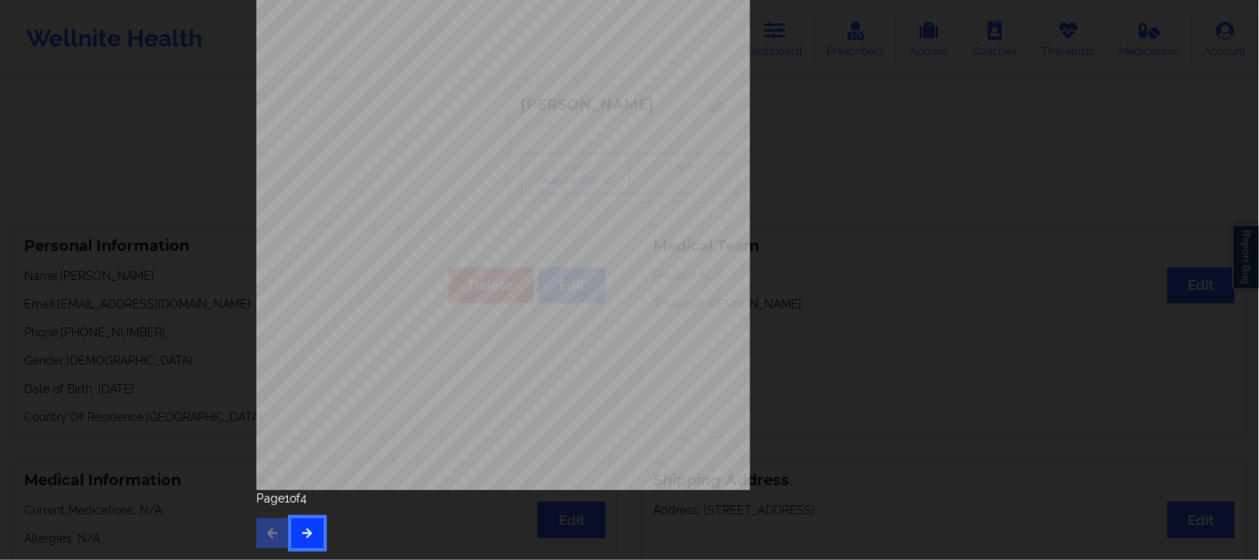
click at [305, 535] on icon "button" at bounding box center [308, 532] width 14 height 10
click at [301, 534] on icon "button" at bounding box center [308, 532] width 14 height 10
click at [301, 533] on icon "button" at bounding box center [308, 532] width 14 height 10
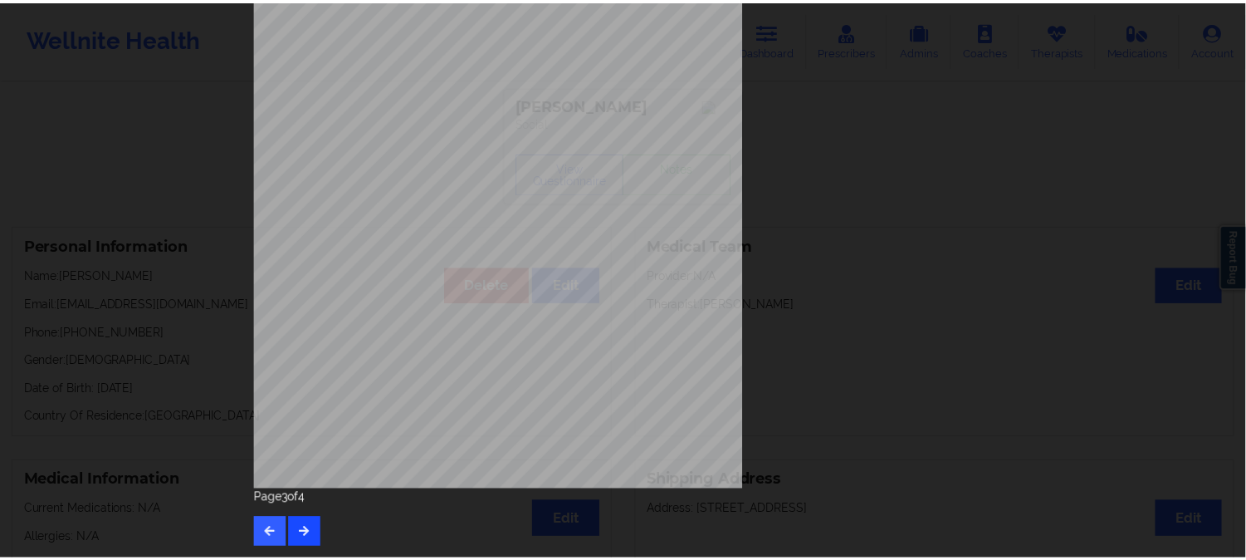
scroll to position [0, 0]
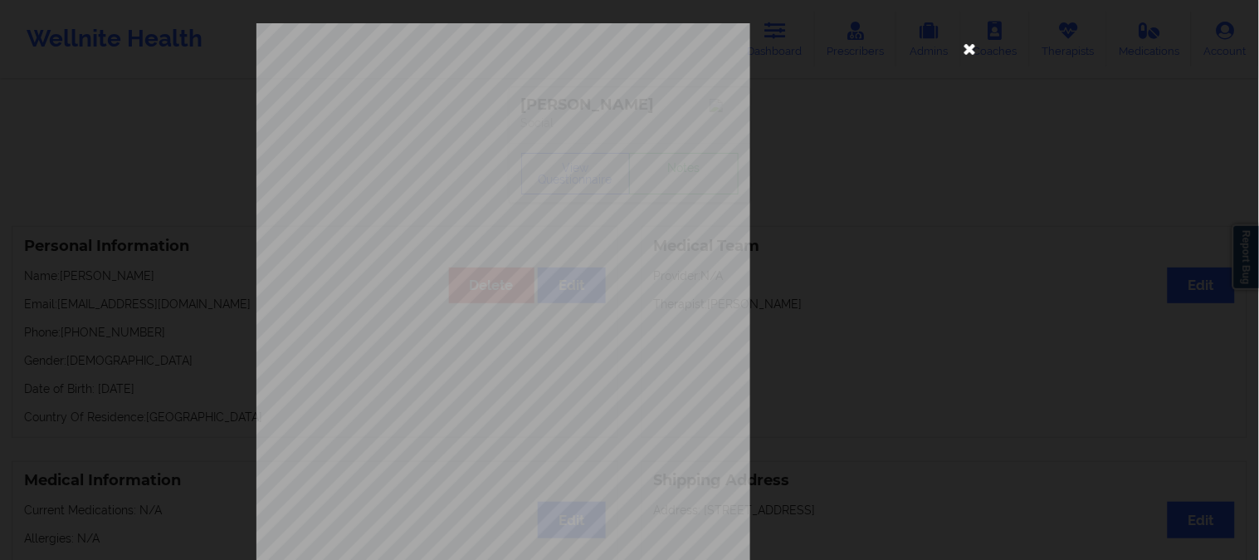
click at [963, 51] on icon at bounding box center [970, 48] width 27 height 27
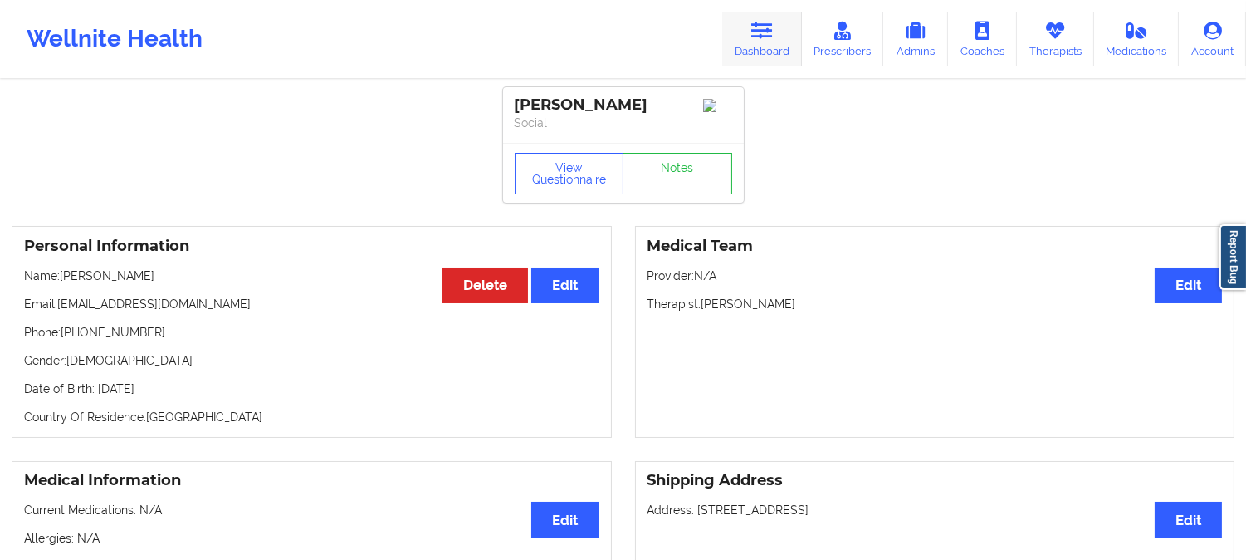
click at [770, 27] on icon at bounding box center [762, 31] width 22 height 18
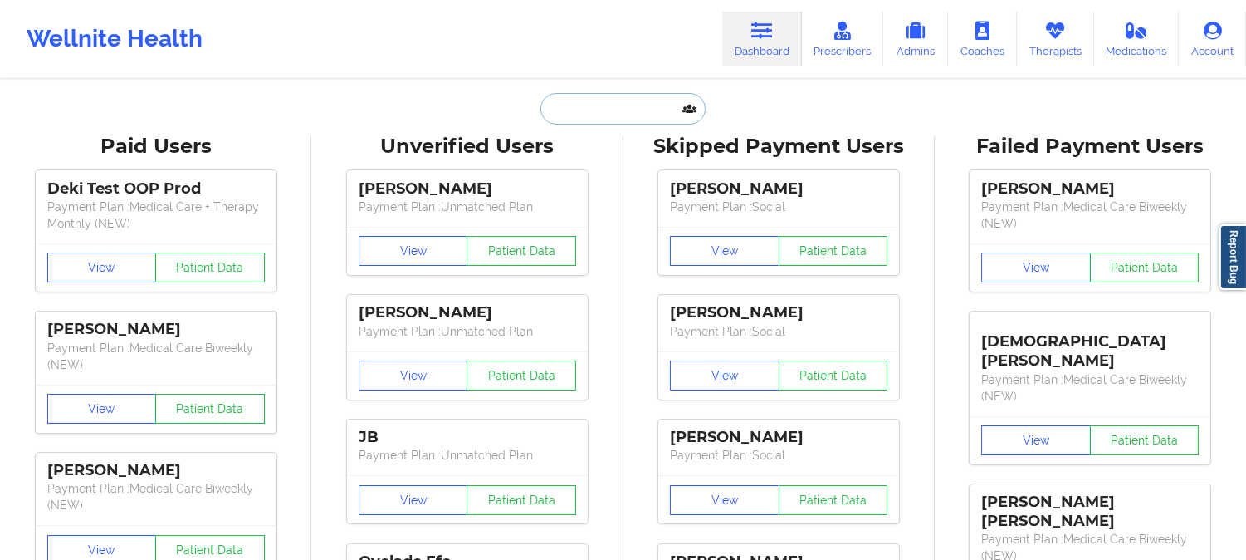
click at [611, 112] on input "text" at bounding box center [622, 109] width 164 height 32
paste input "tylervulpone@yahoo.com"
type input "tylervulpone@yahoo.com"
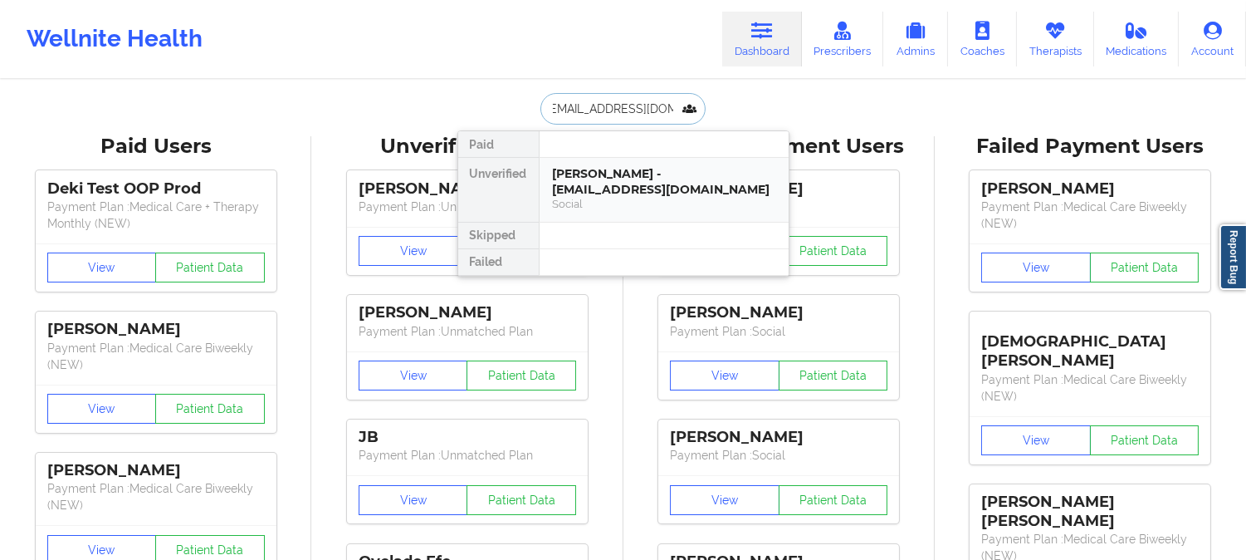
click at [628, 197] on div "Social" at bounding box center [664, 204] width 222 height 14
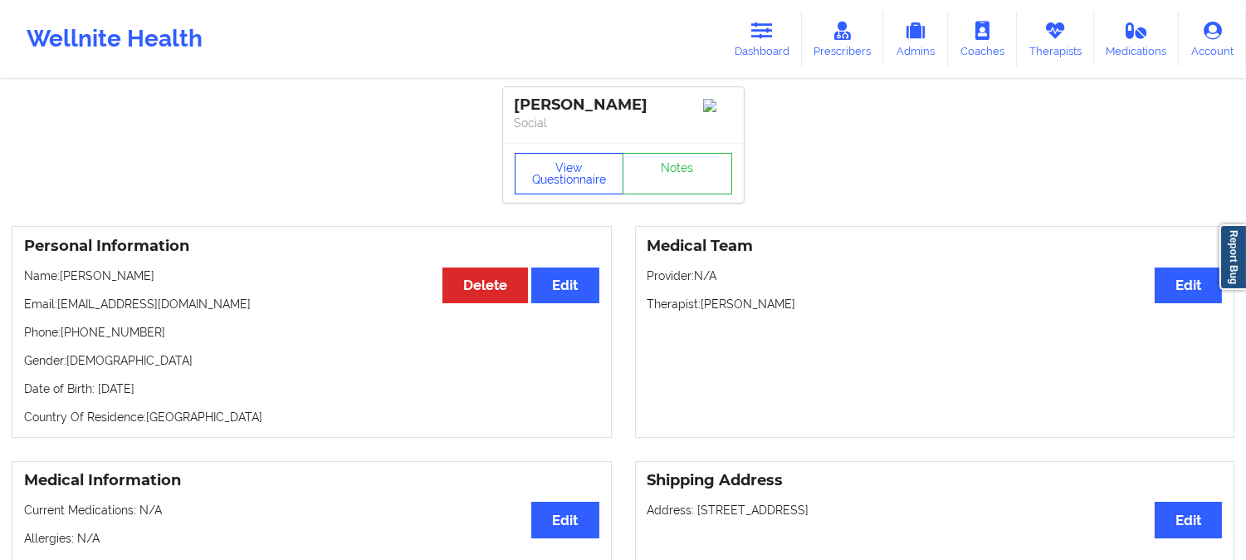
click at [574, 173] on button "View Questionnaire" at bounding box center [570, 174] width 110 height 42
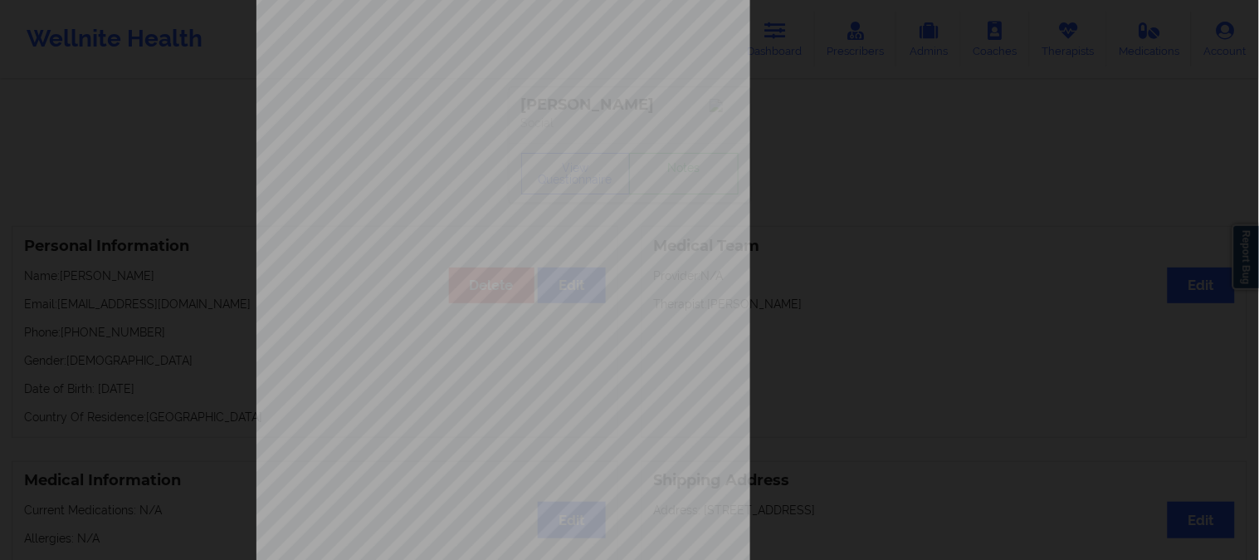
scroll to position [232, 0]
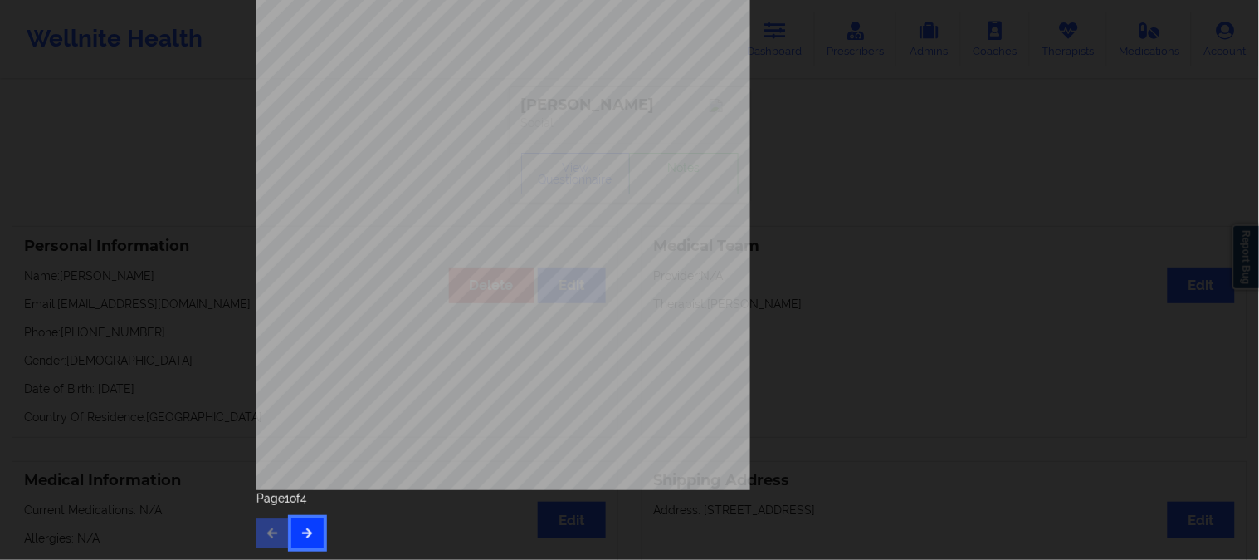
click at [302, 533] on icon "button" at bounding box center [308, 532] width 14 height 10
click at [303, 533] on icon "button" at bounding box center [308, 532] width 14 height 10
click at [304, 533] on icon "button" at bounding box center [308, 532] width 14 height 10
click at [259, 534] on button "button" at bounding box center [273, 533] width 32 height 30
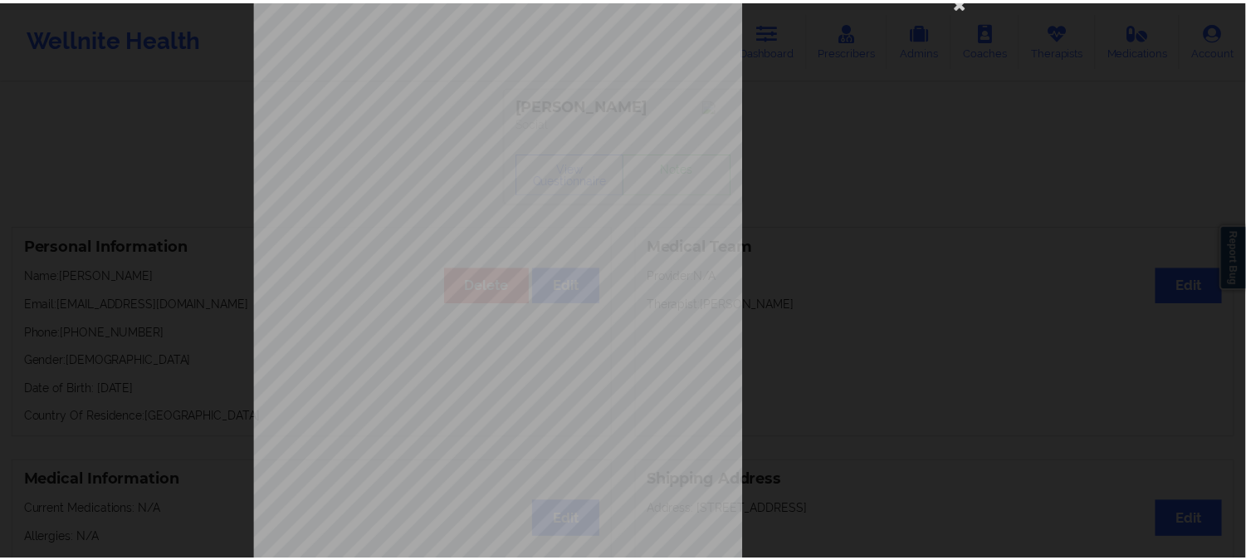
scroll to position [0, 0]
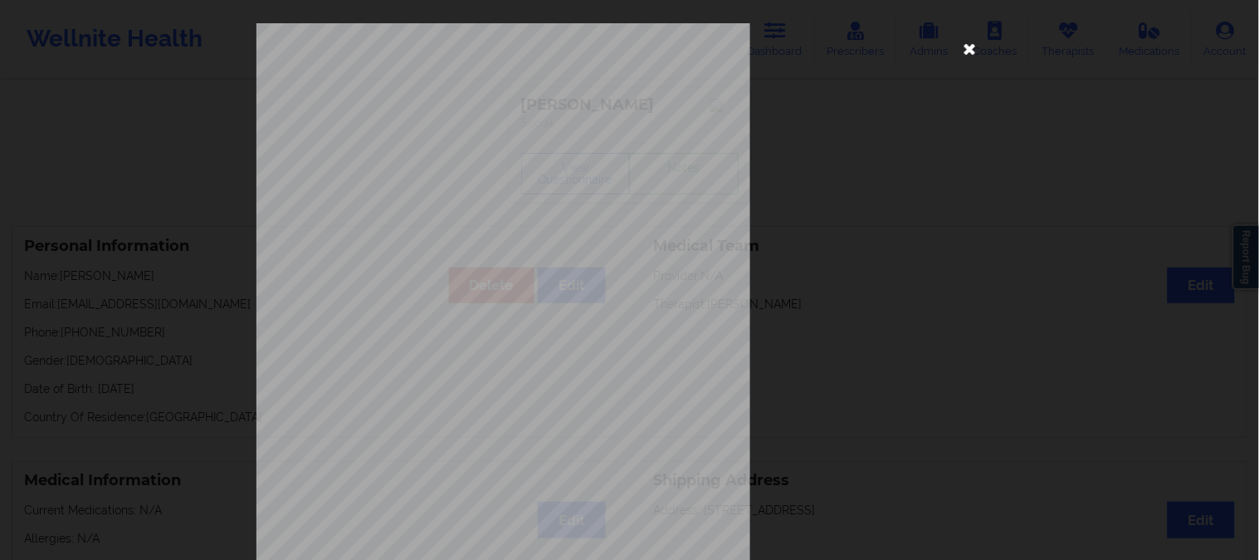
click at [970, 51] on icon at bounding box center [970, 48] width 27 height 27
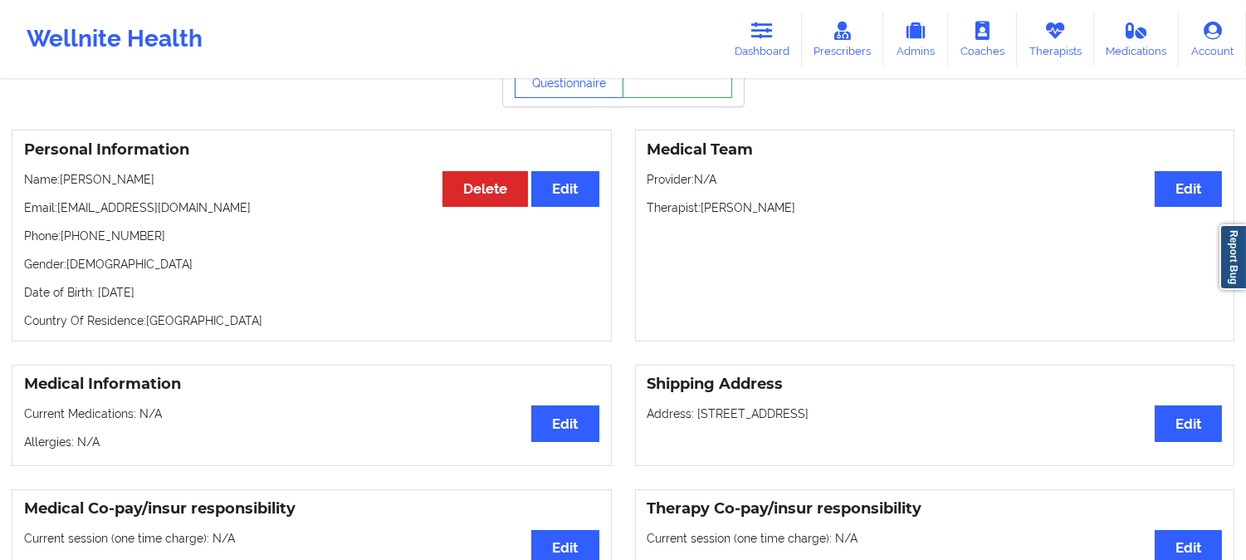
scroll to position [92, 0]
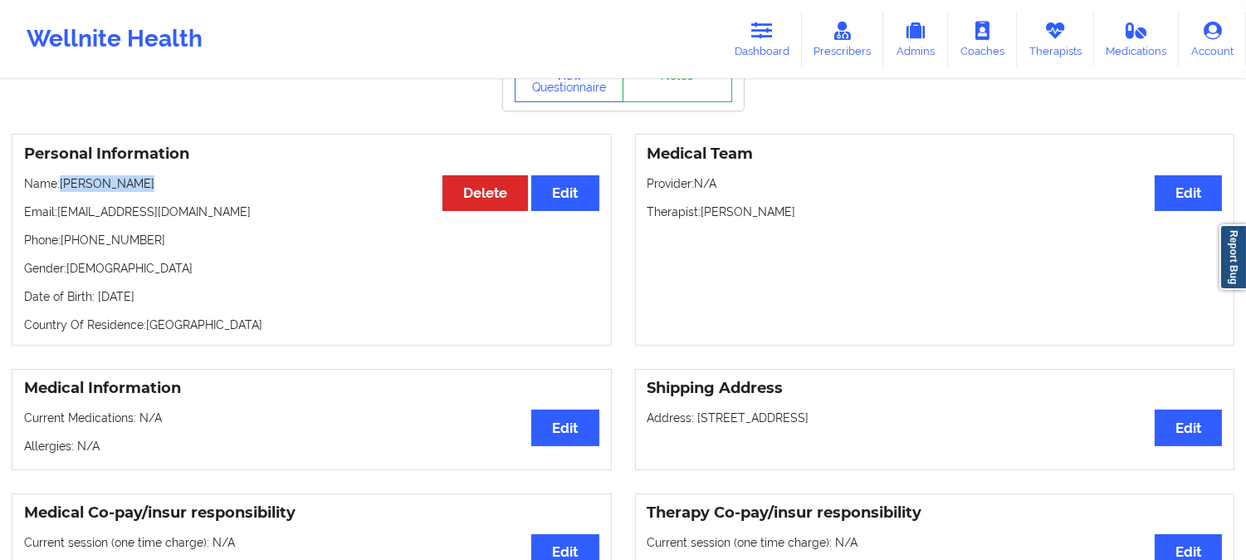
drag, startPoint x: 134, startPoint y: 191, endPoint x: 58, endPoint y: 186, distance: 75.7
click at [58, 186] on p "Name: Tyler Vulpone" at bounding box center [311, 183] width 575 height 17
copy p "Tyler Vulpone"
drag, startPoint x: 133, startPoint y: 246, endPoint x: 64, endPoint y: 245, distance: 68.9
click at [64, 245] on p "Phone: +18152780316" at bounding box center [311, 240] width 575 height 17
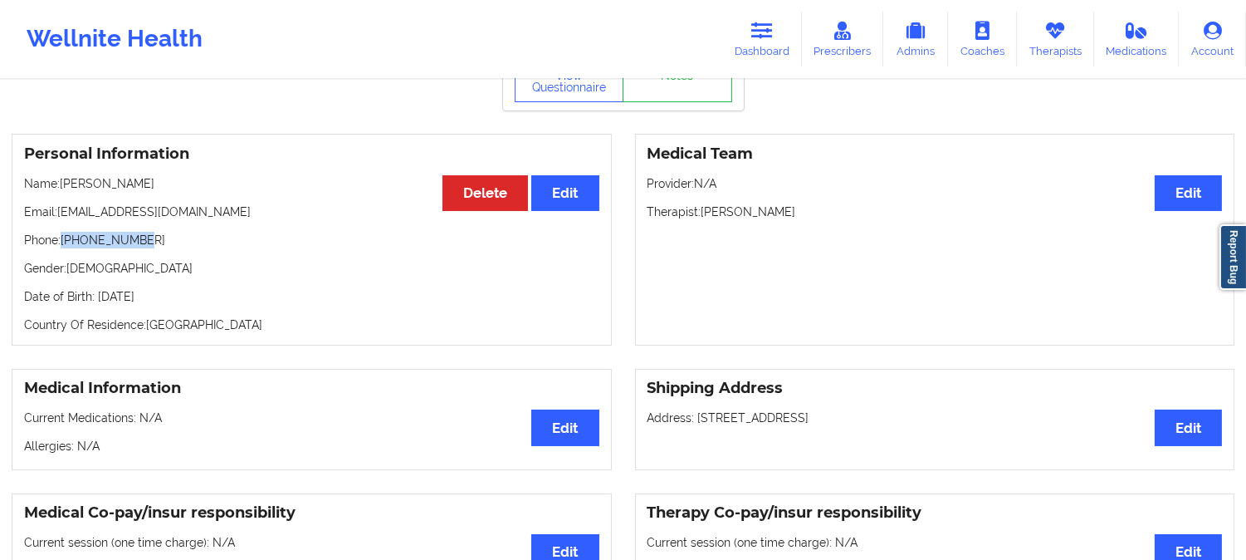
copy p "+18152780316"
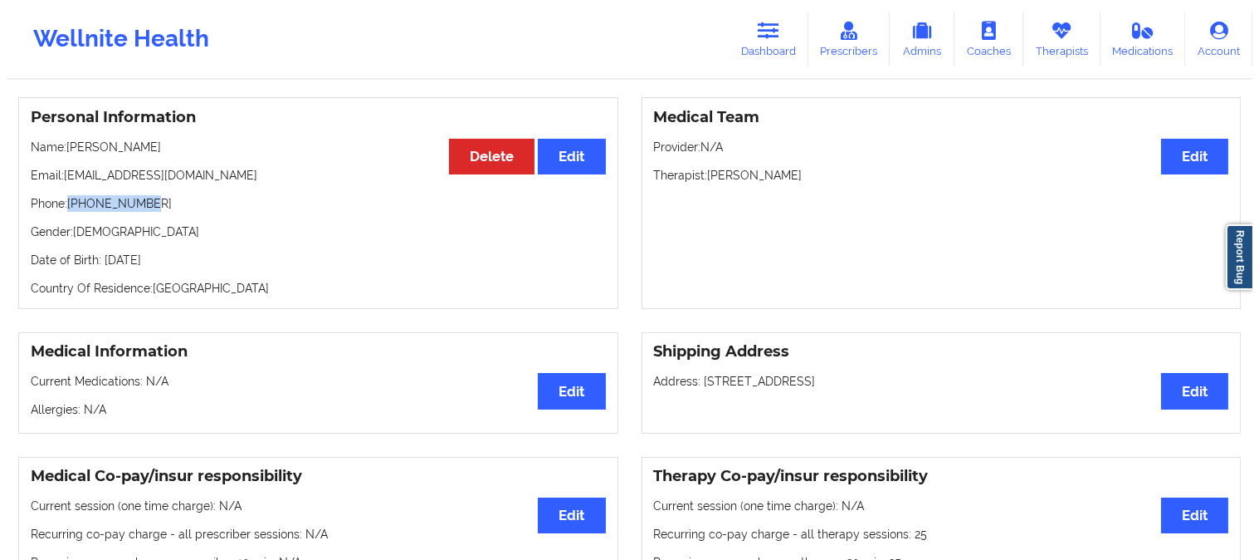
scroll to position [0, 0]
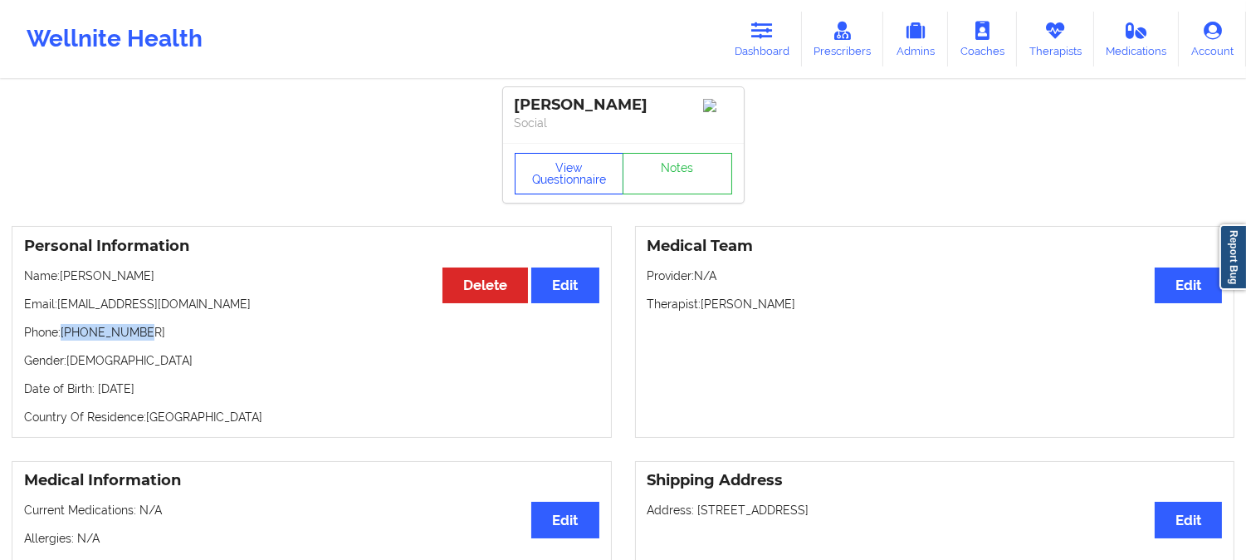
click at [562, 183] on button "View Questionnaire" at bounding box center [570, 174] width 110 height 42
